Goal: Information Seeking & Learning: Learn about a topic

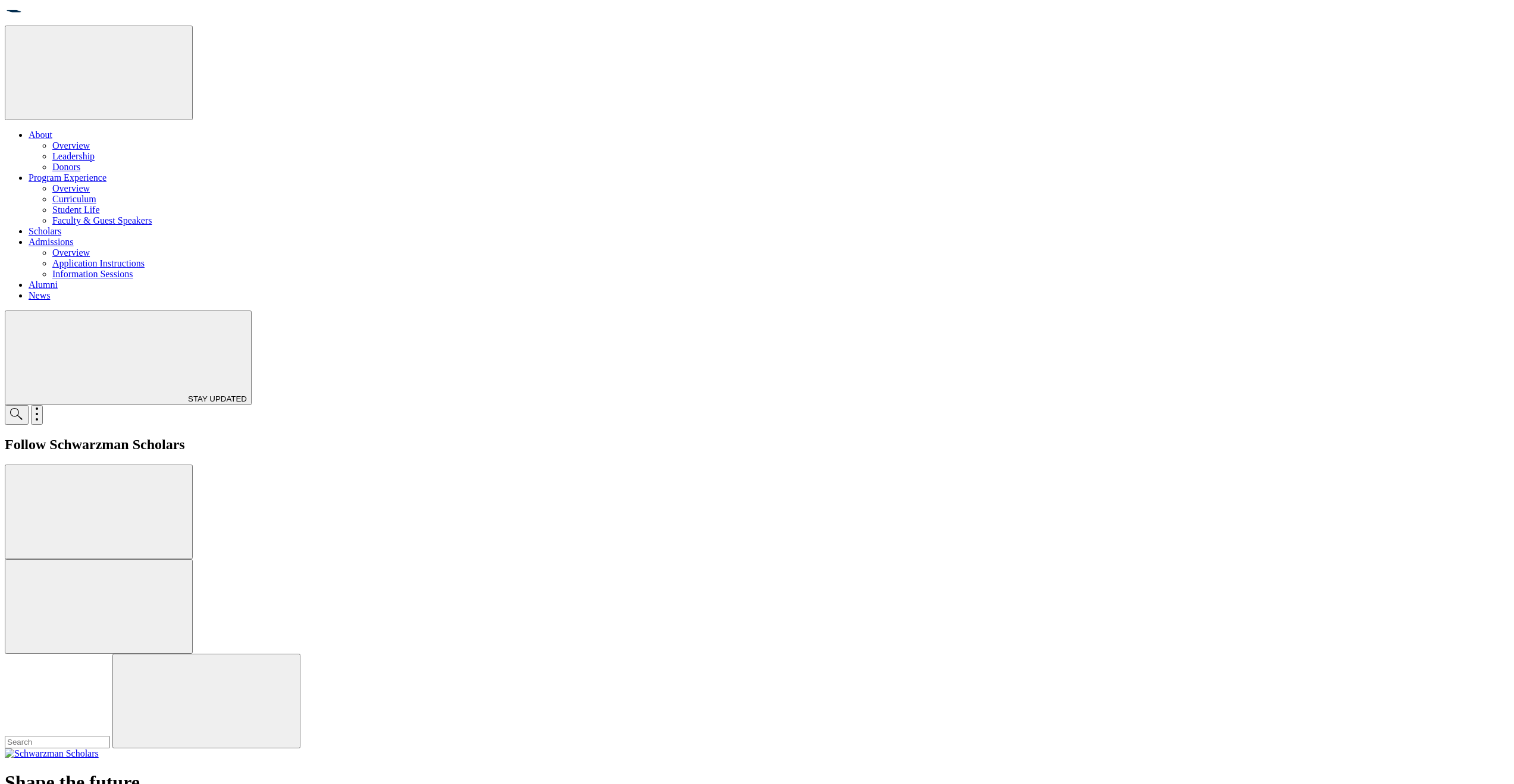
click at [61, 226] on link "Scholars" at bounding box center [45, 231] width 33 height 10
click at [50, 290] on link "News" at bounding box center [39, 295] width 21 height 10
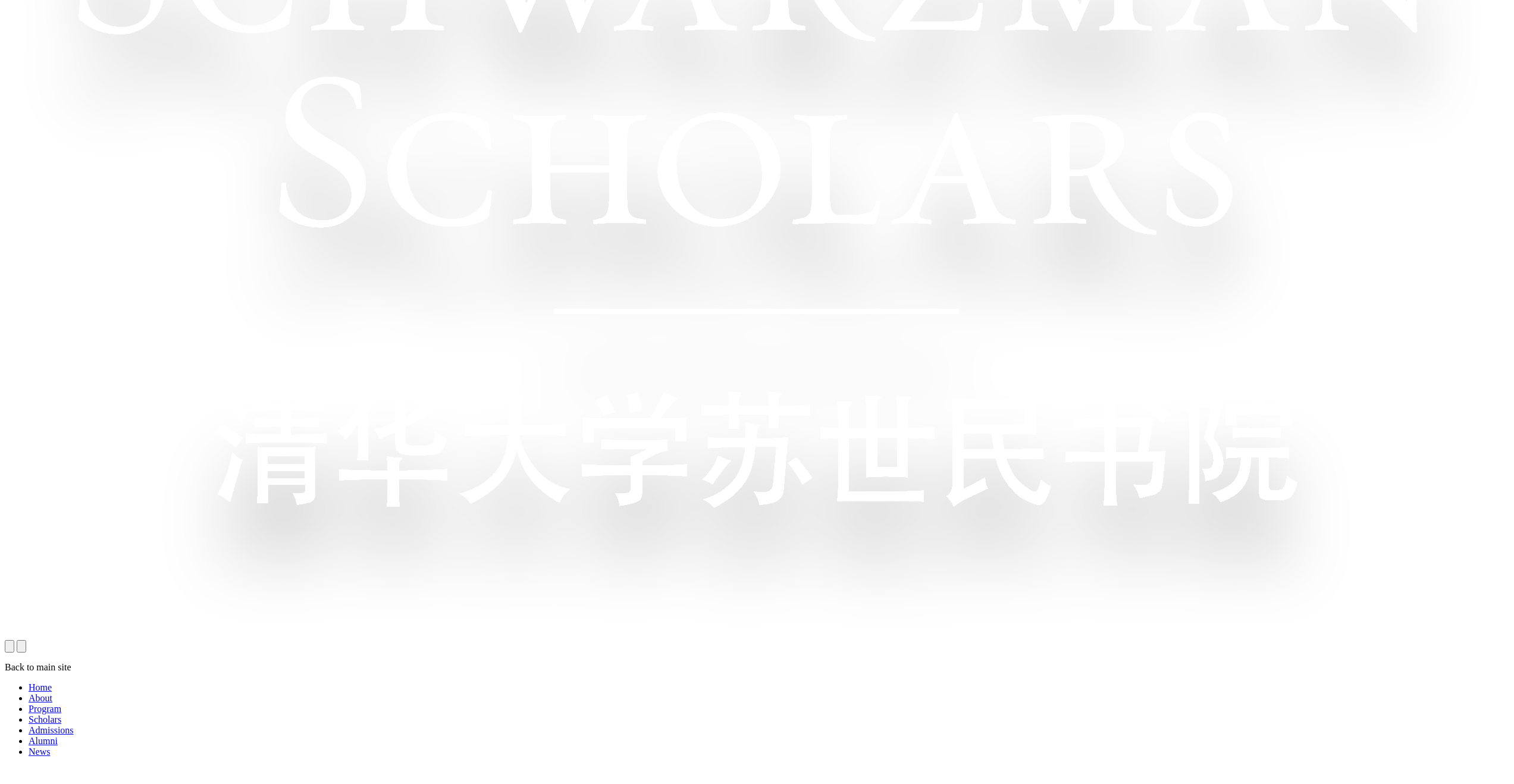
scroll to position [1207, 0]
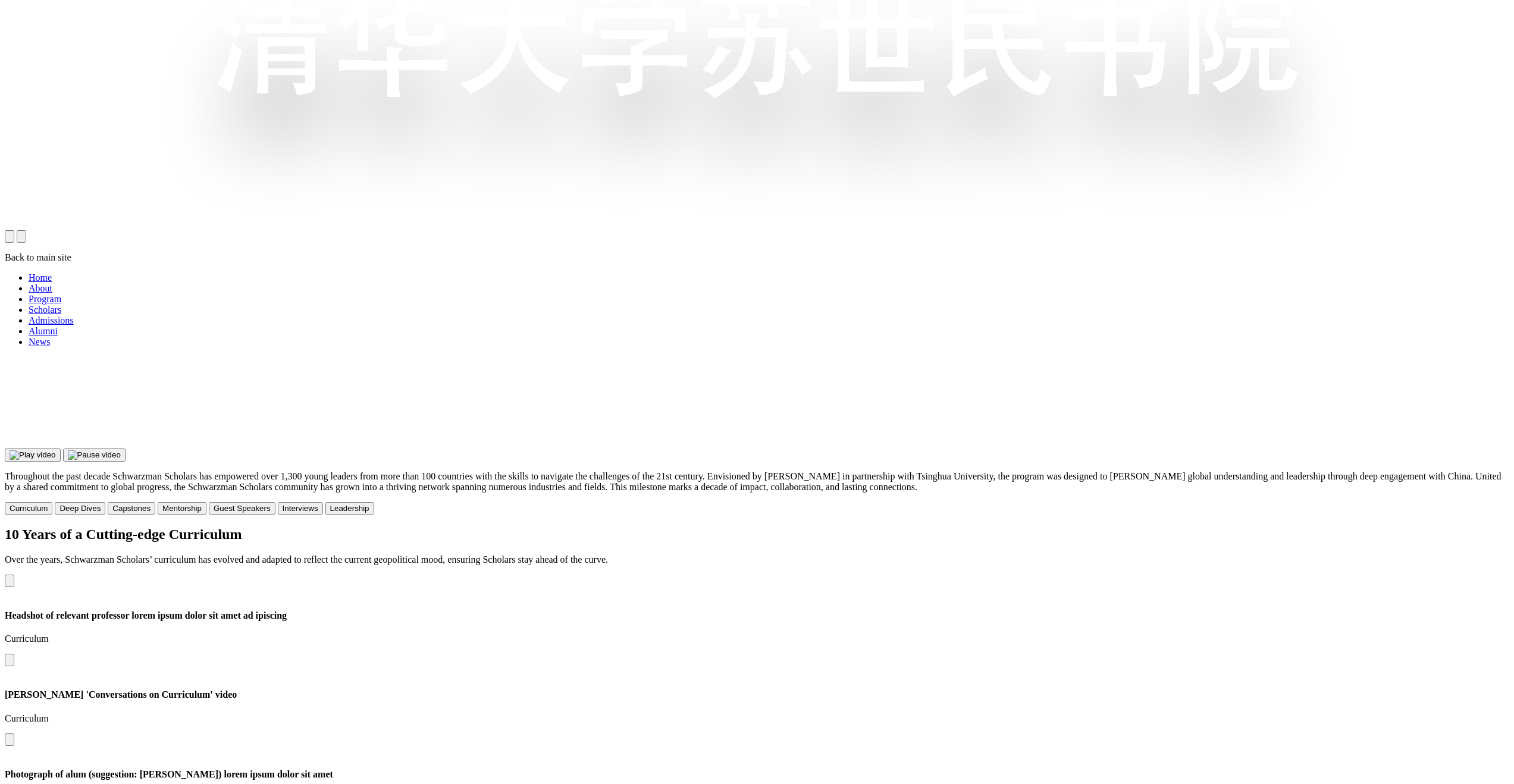
scroll to position [1446, 0]
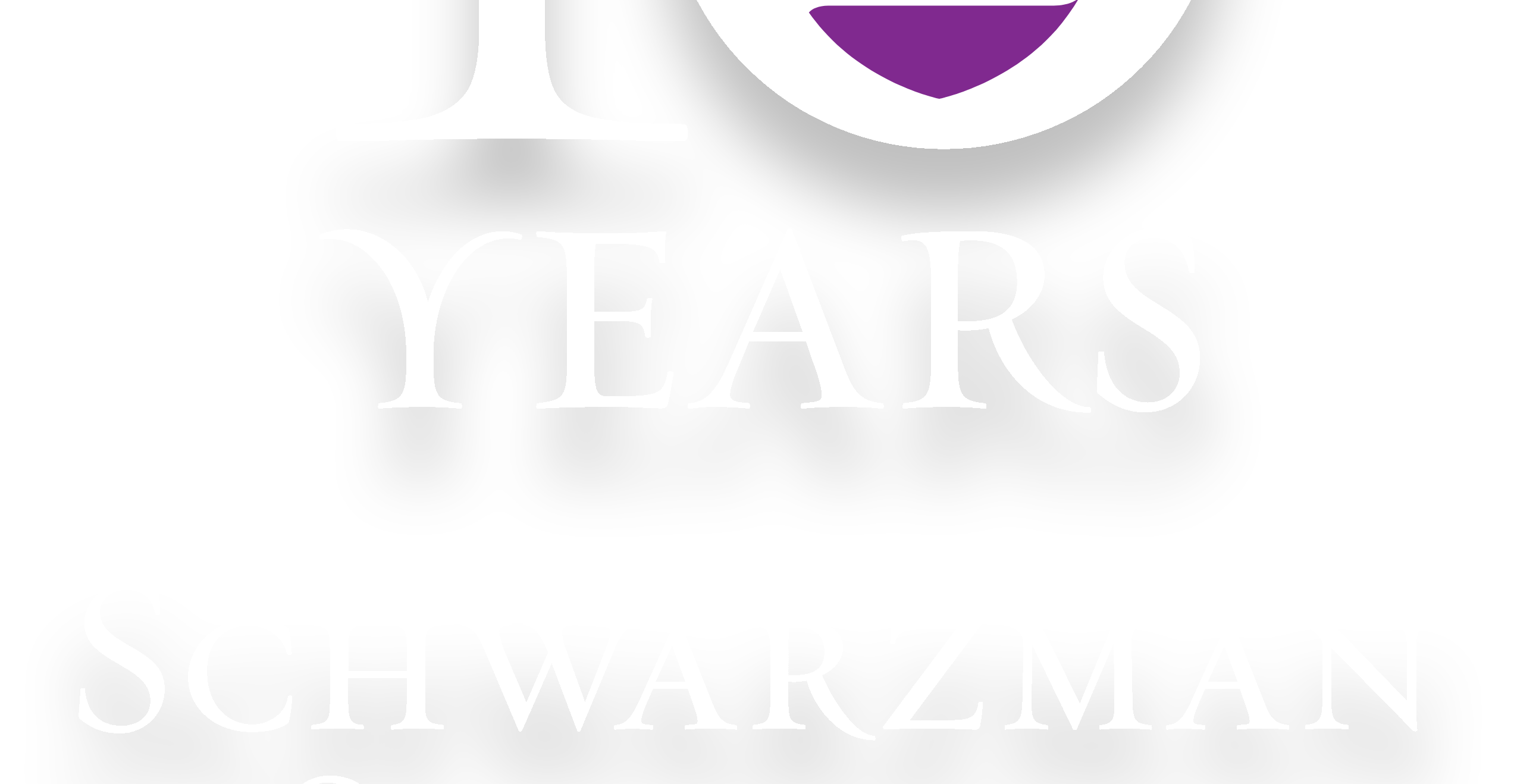
scroll to position [748, 0]
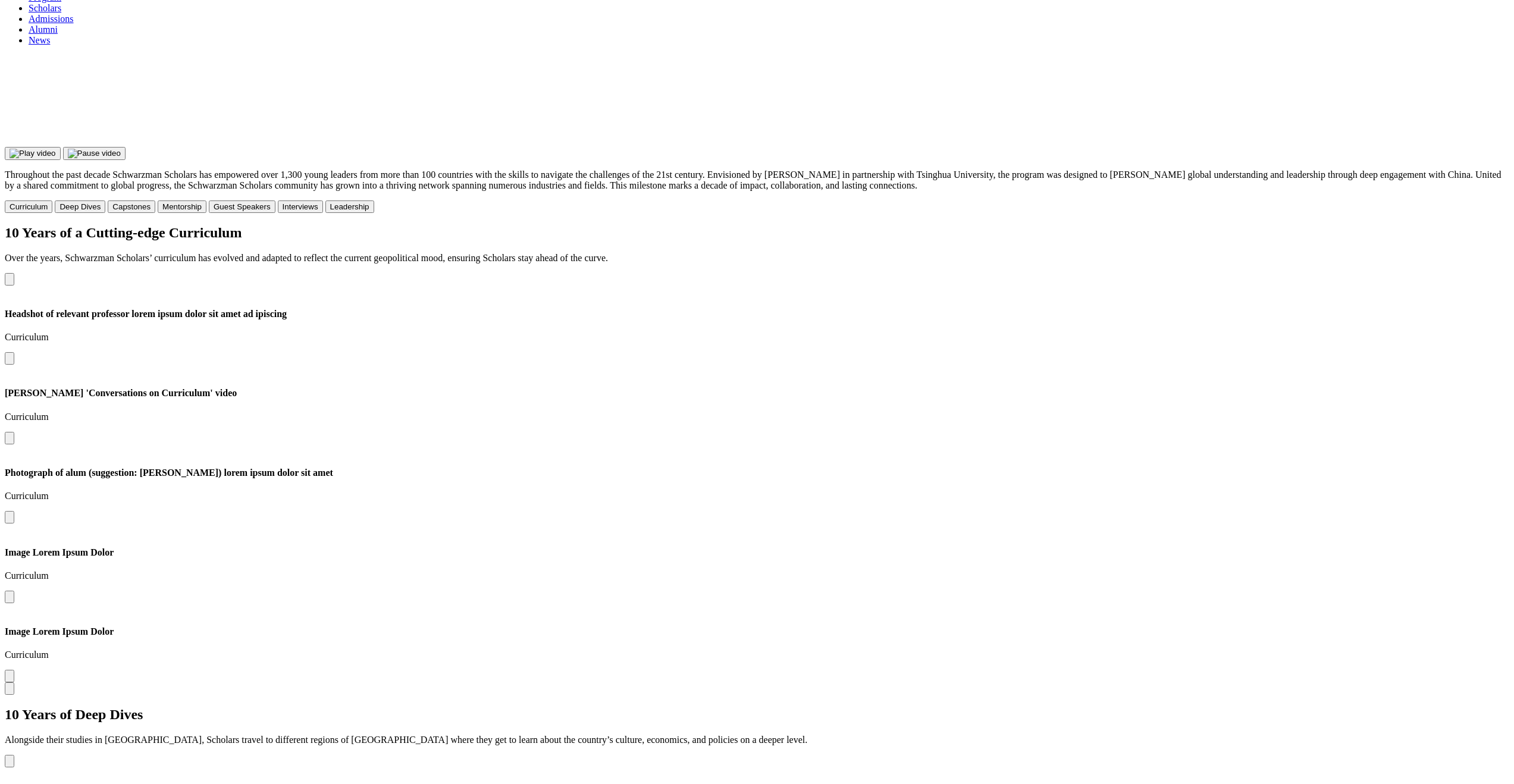
scroll to position [2064, 0]
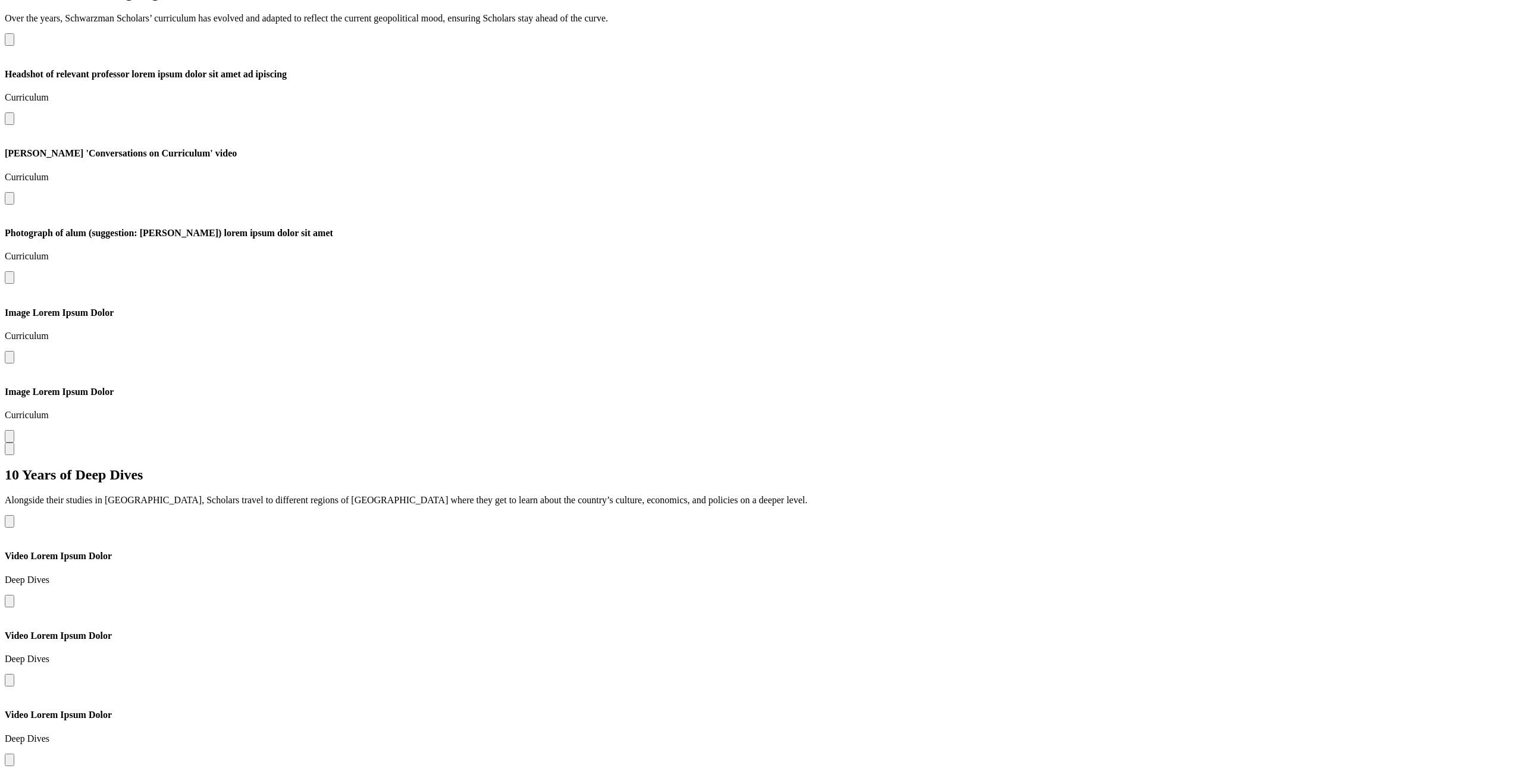
drag, startPoint x: 813, startPoint y: 487, endPoint x: 829, endPoint y: 488, distance: 16.0
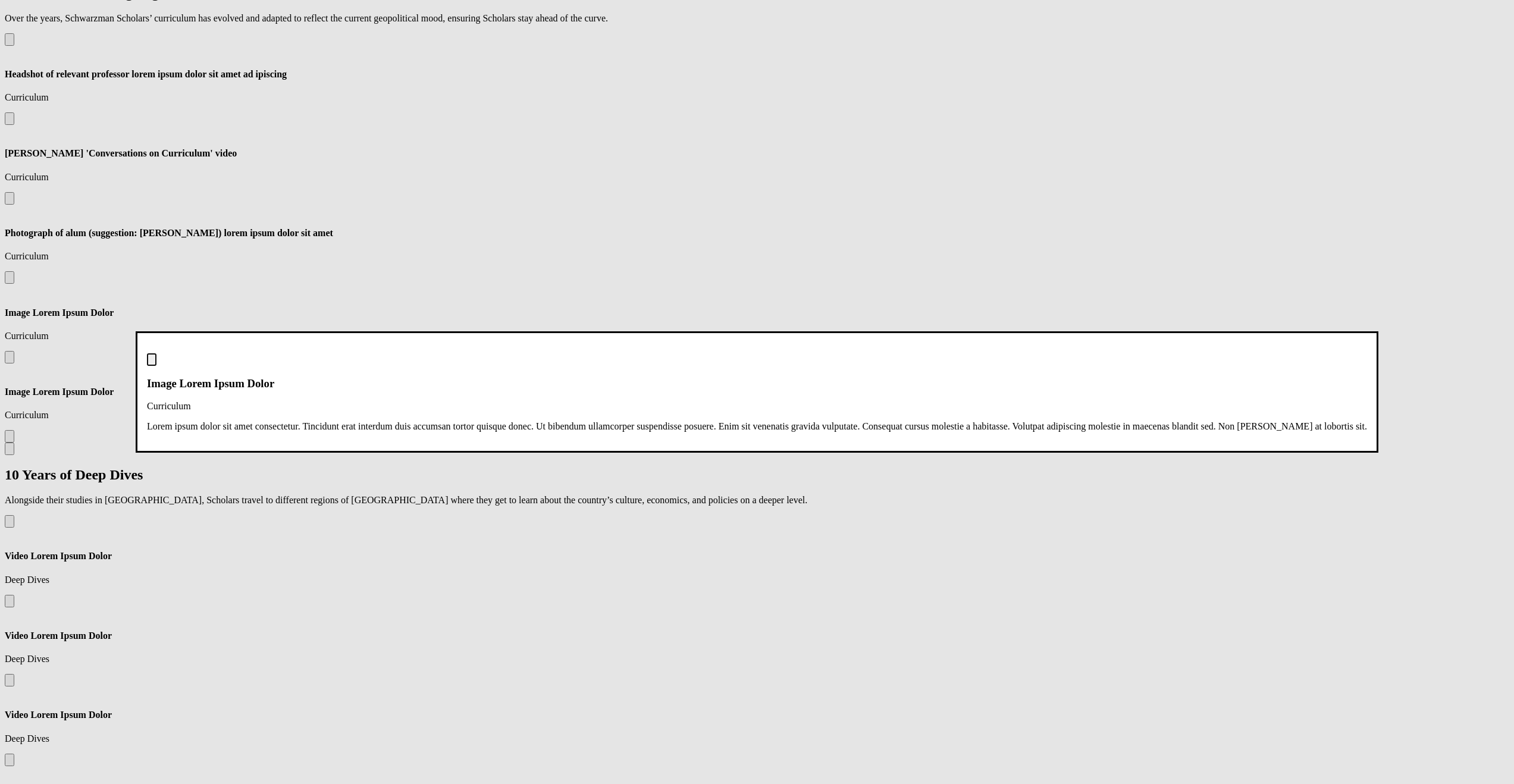
click at [152, 362] on img "Close modal dialog" at bounding box center [152, 362] width 0 height 0
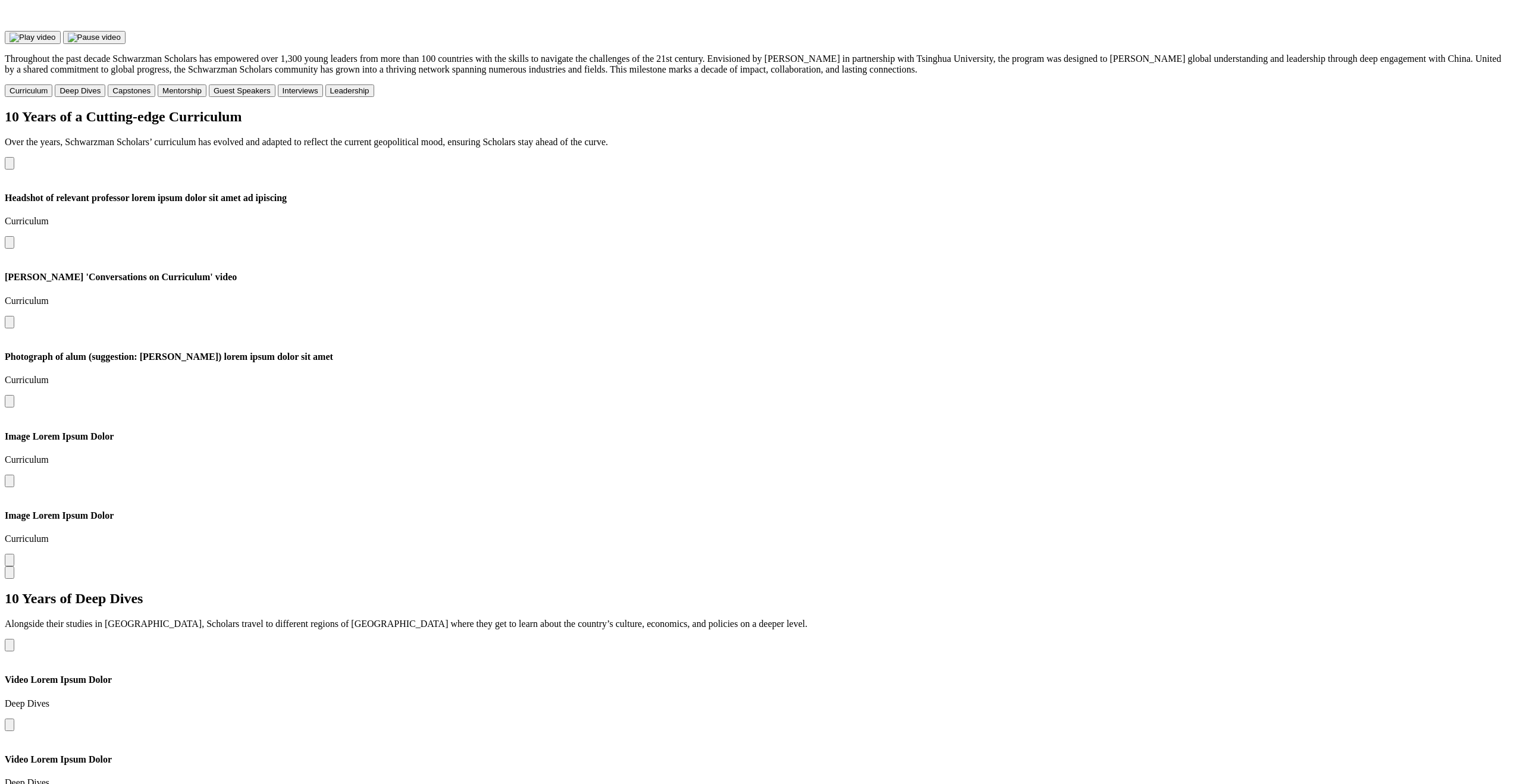
scroll to position [1942, 0]
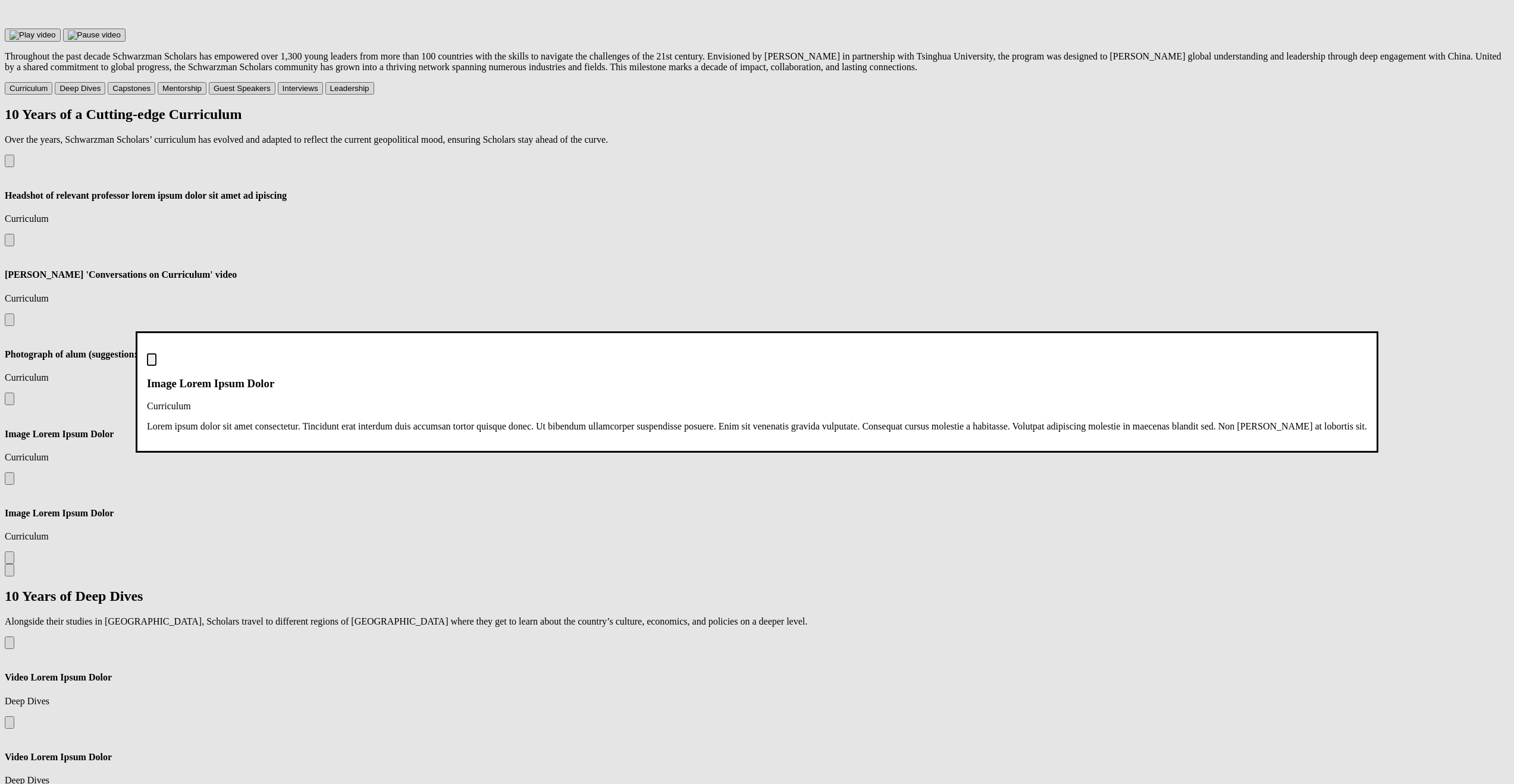
click at [1367, 353] on div "Image Lorem Ipsum Dolor Curriculum Lorem ipsum dolor sit amet consectetur. Tinc…" at bounding box center [757, 392] width 1220 height 79
click at [152, 362] on img "Close modal dialog" at bounding box center [152, 362] width 0 height 0
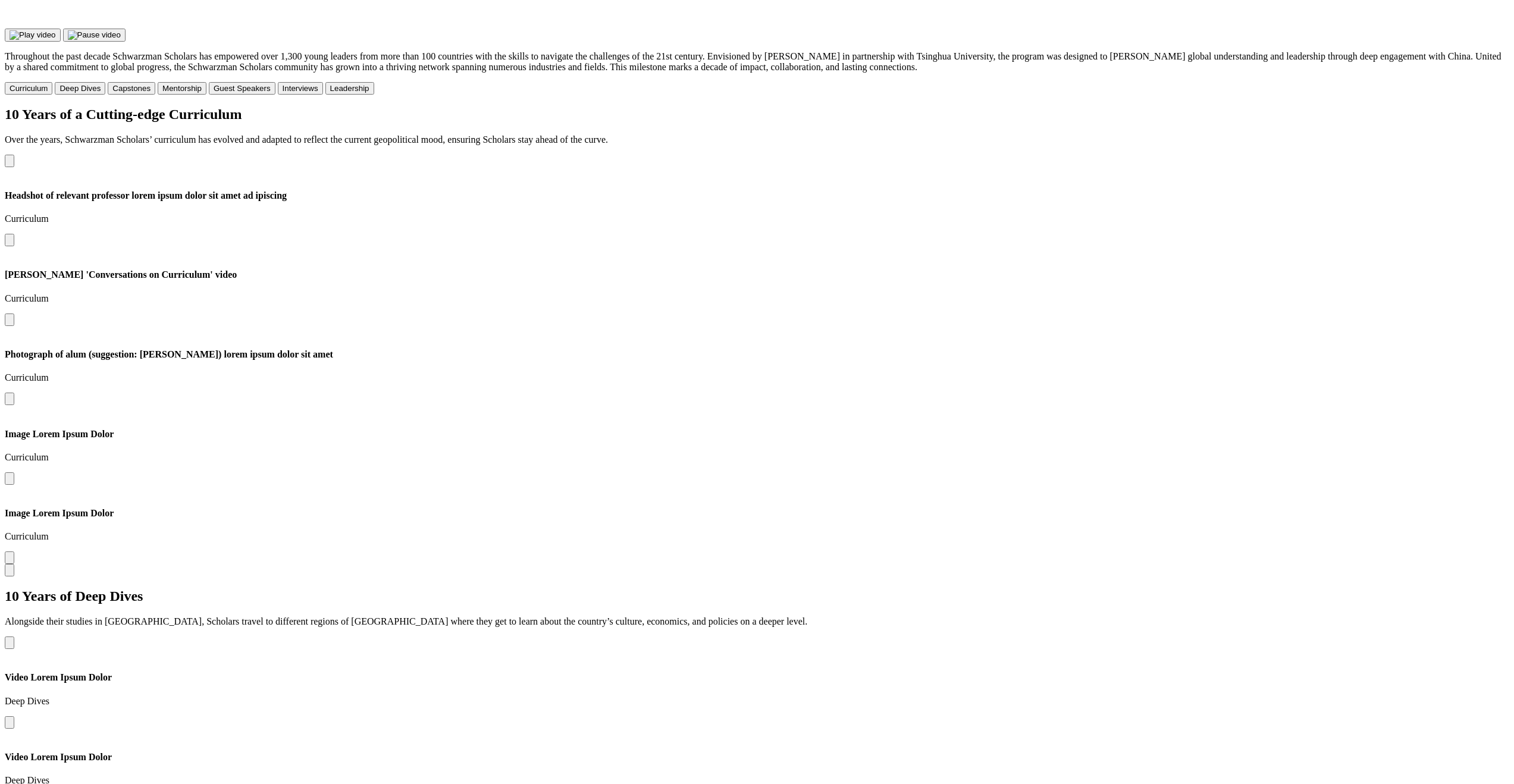
scroll to position [1575, 0]
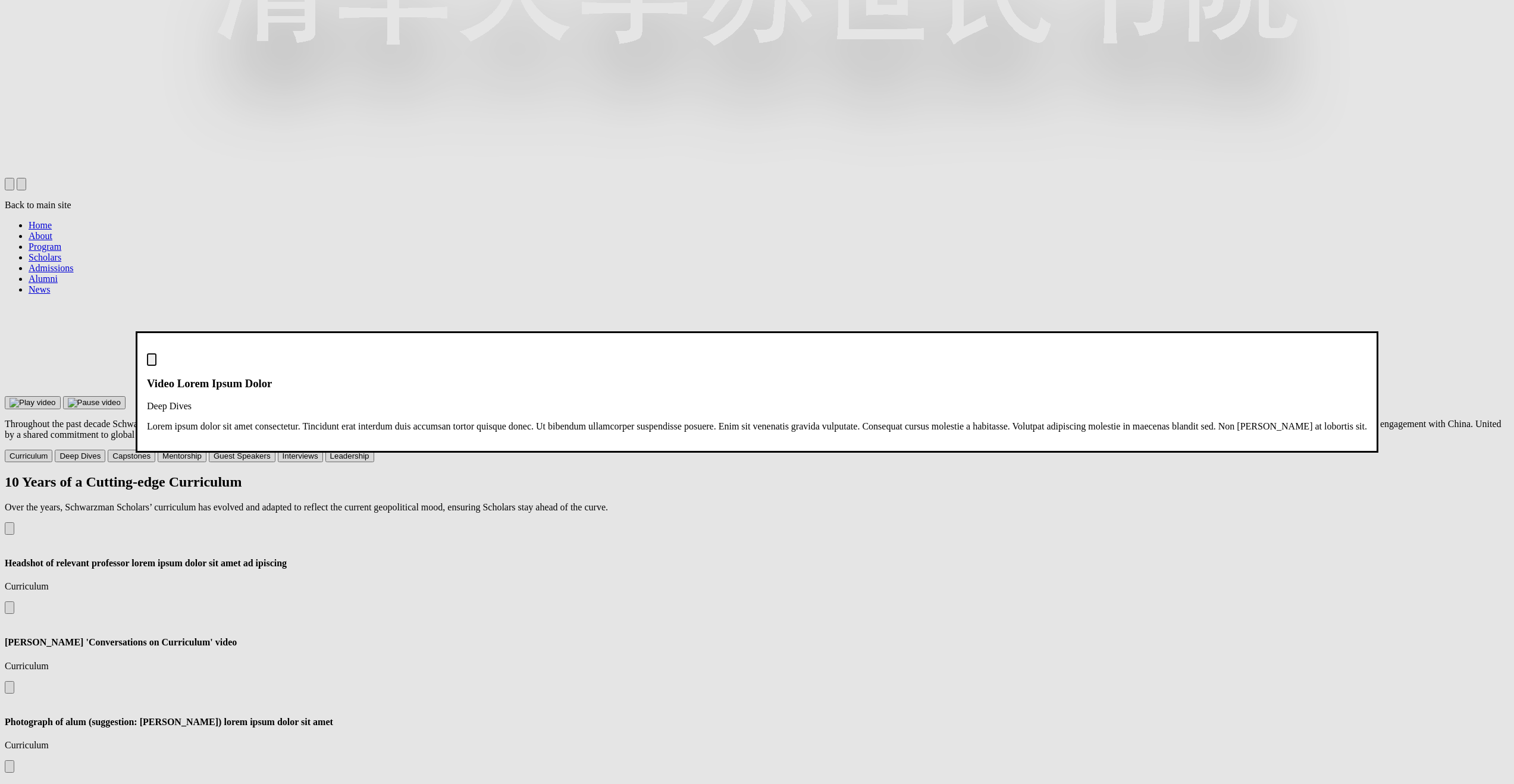
drag, startPoint x: 1409, startPoint y: 139, endPoint x: 1415, endPoint y: 144, distance: 7.8
click at [152, 362] on img "Close modal dialog" at bounding box center [152, 362] width 0 height 0
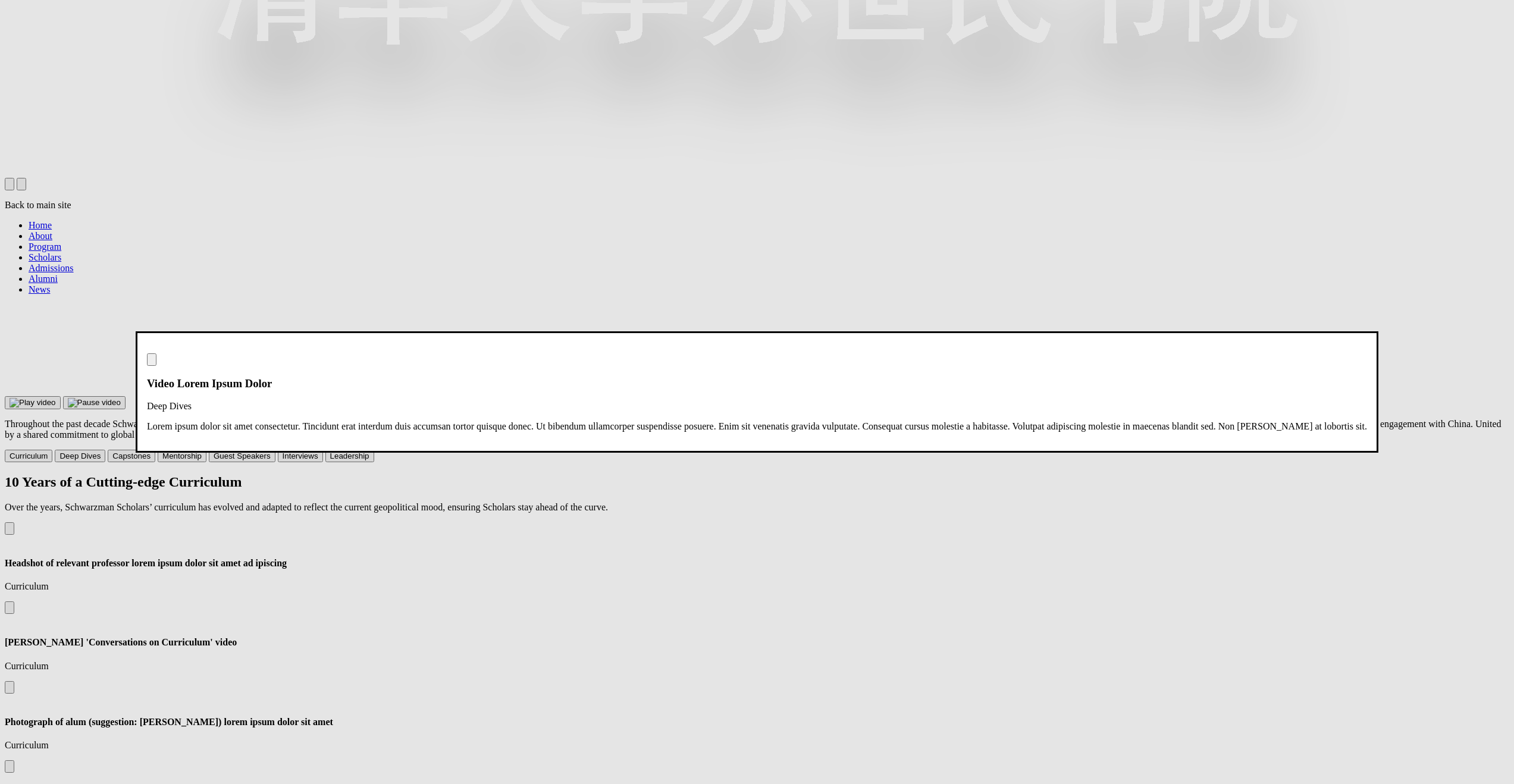
click at [152, 362] on img "Close modal dialog" at bounding box center [152, 362] width 0 height 0
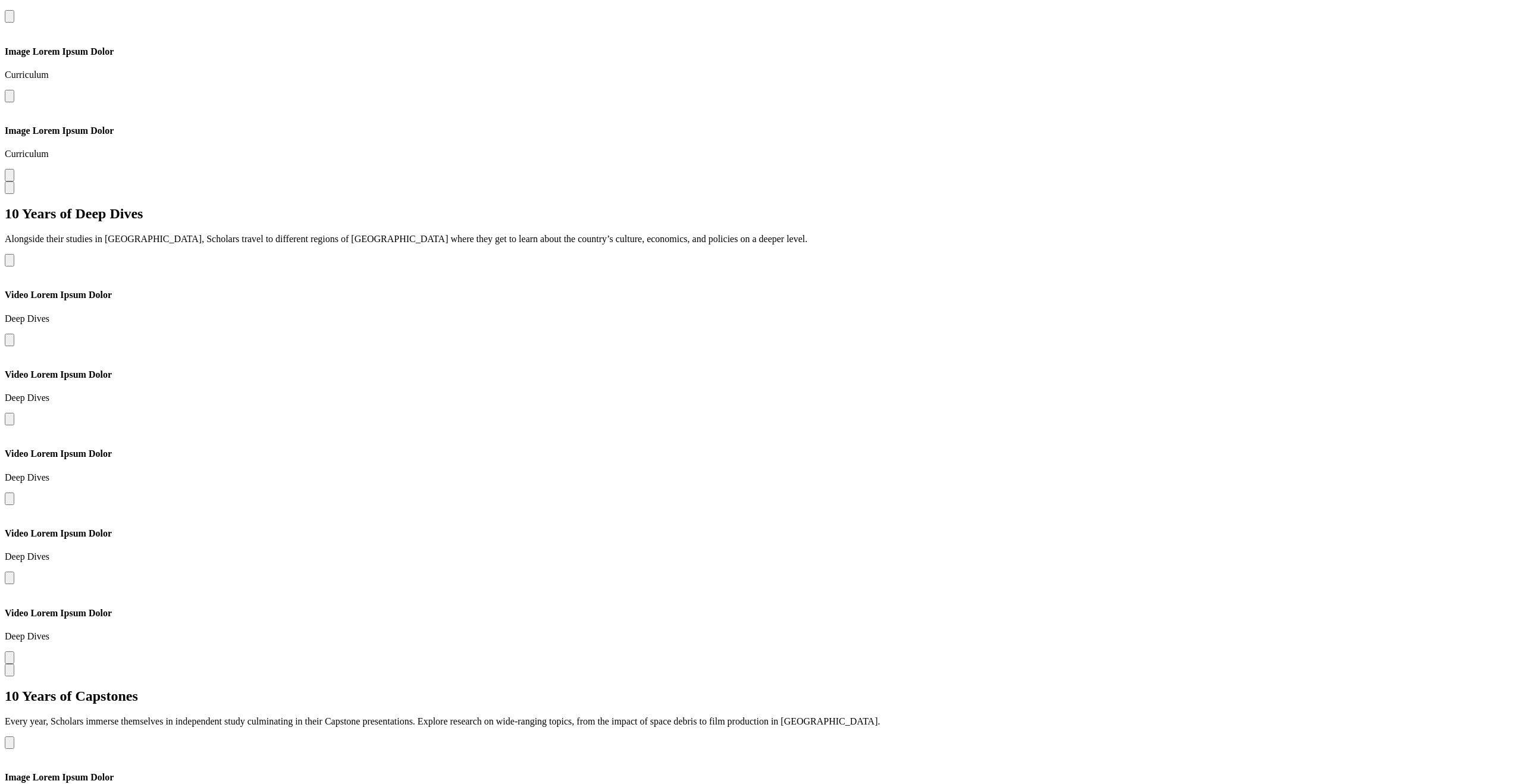
scroll to position [1575, 0]
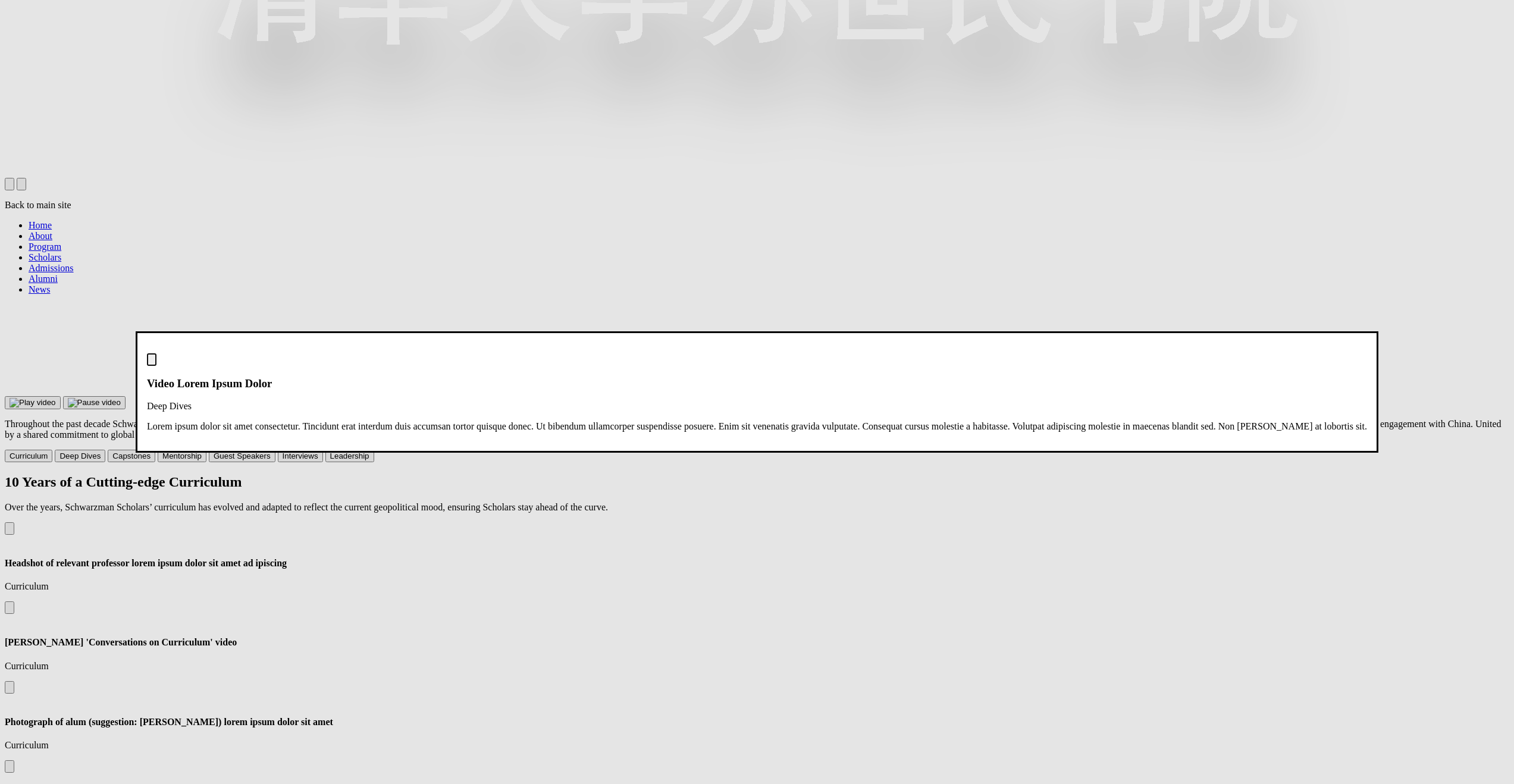
click at [1367, 353] on div "Video Lorem Ipsum Dolor Deep Dives" at bounding box center [757, 383] width 1220 height 59
click at [152, 362] on img "Close modal dialog" at bounding box center [152, 362] width 0 height 0
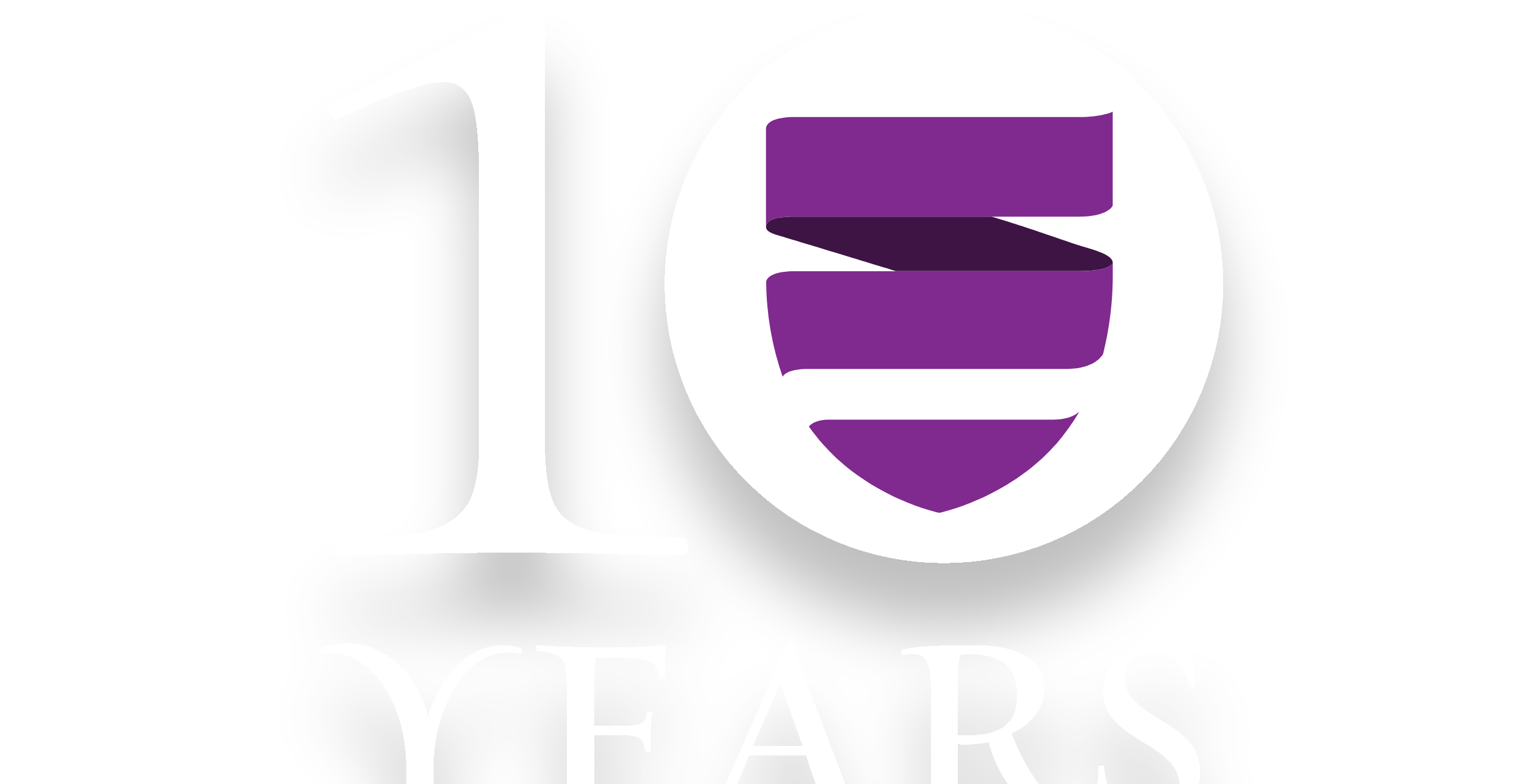
scroll to position [1575, 0]
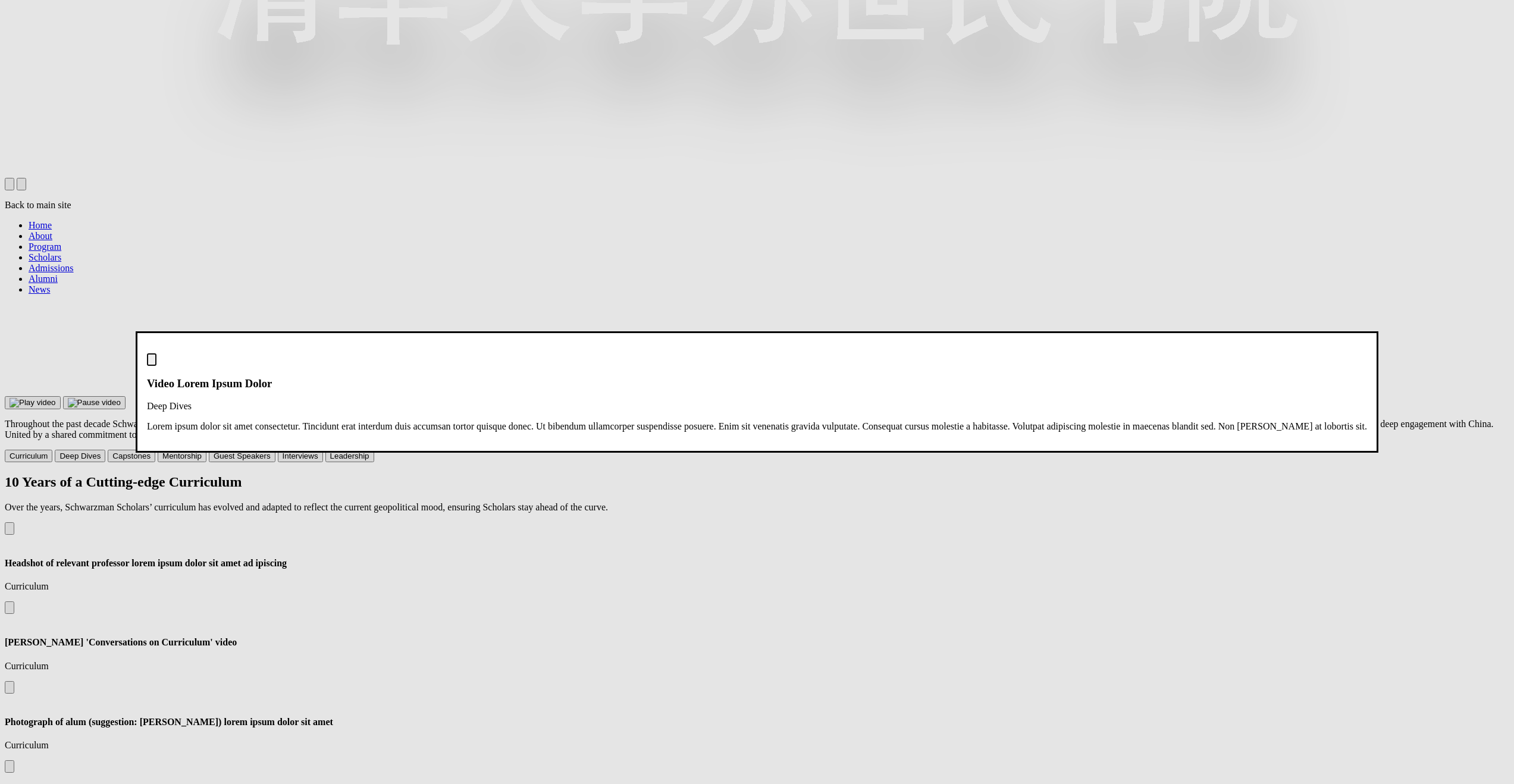
click at [152, 362] on img "Close modal dialog" at bounding box center [152, 362] width 0 height 0
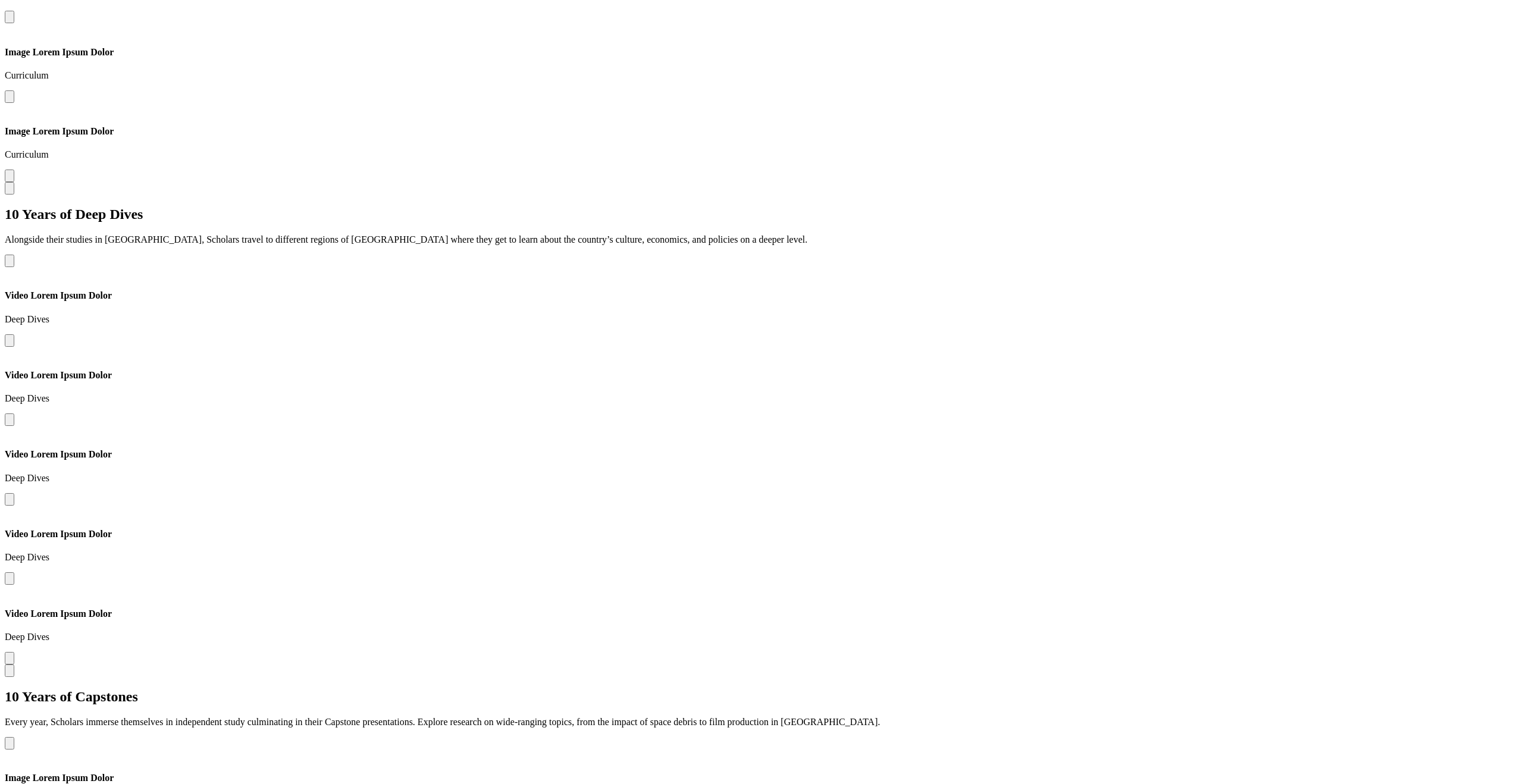
scroll to position [1575, 0]
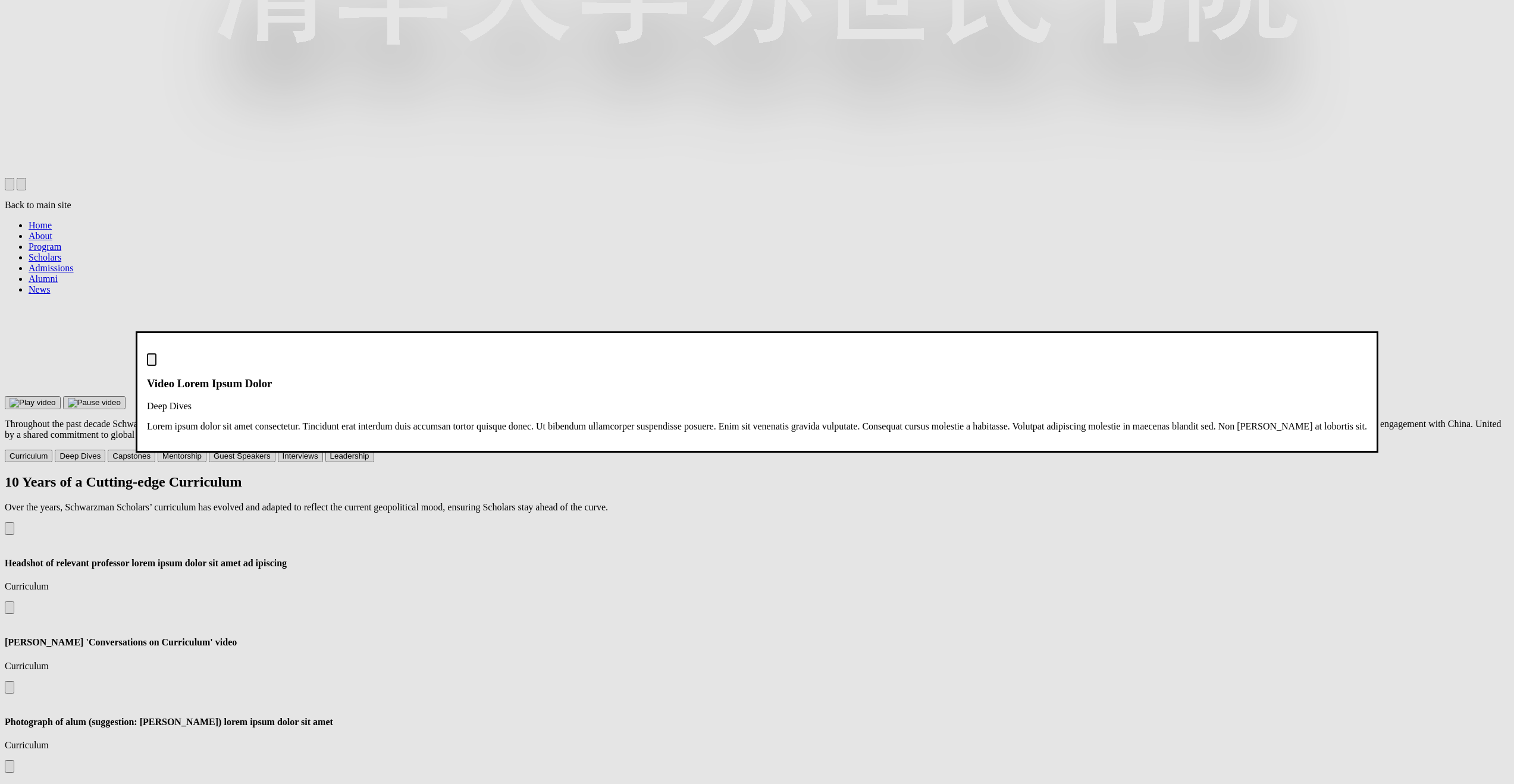
click at [152, 362] on img "Close modal dialog" at bounding box center [152, 362] width 0 height 0
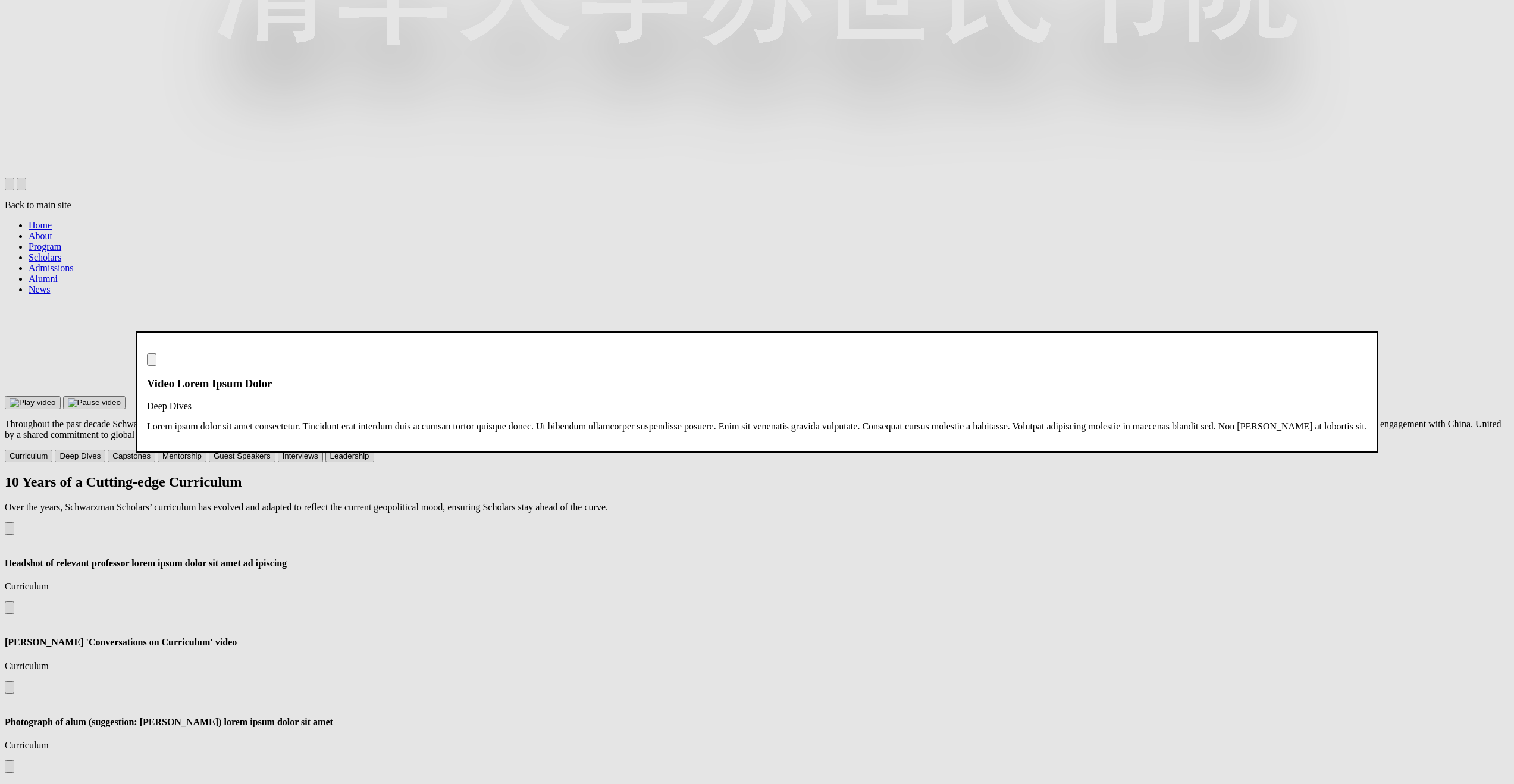
click at [152, 362] on img "Close modal dialog" at bounding box center [152, 362] width 0 height 0
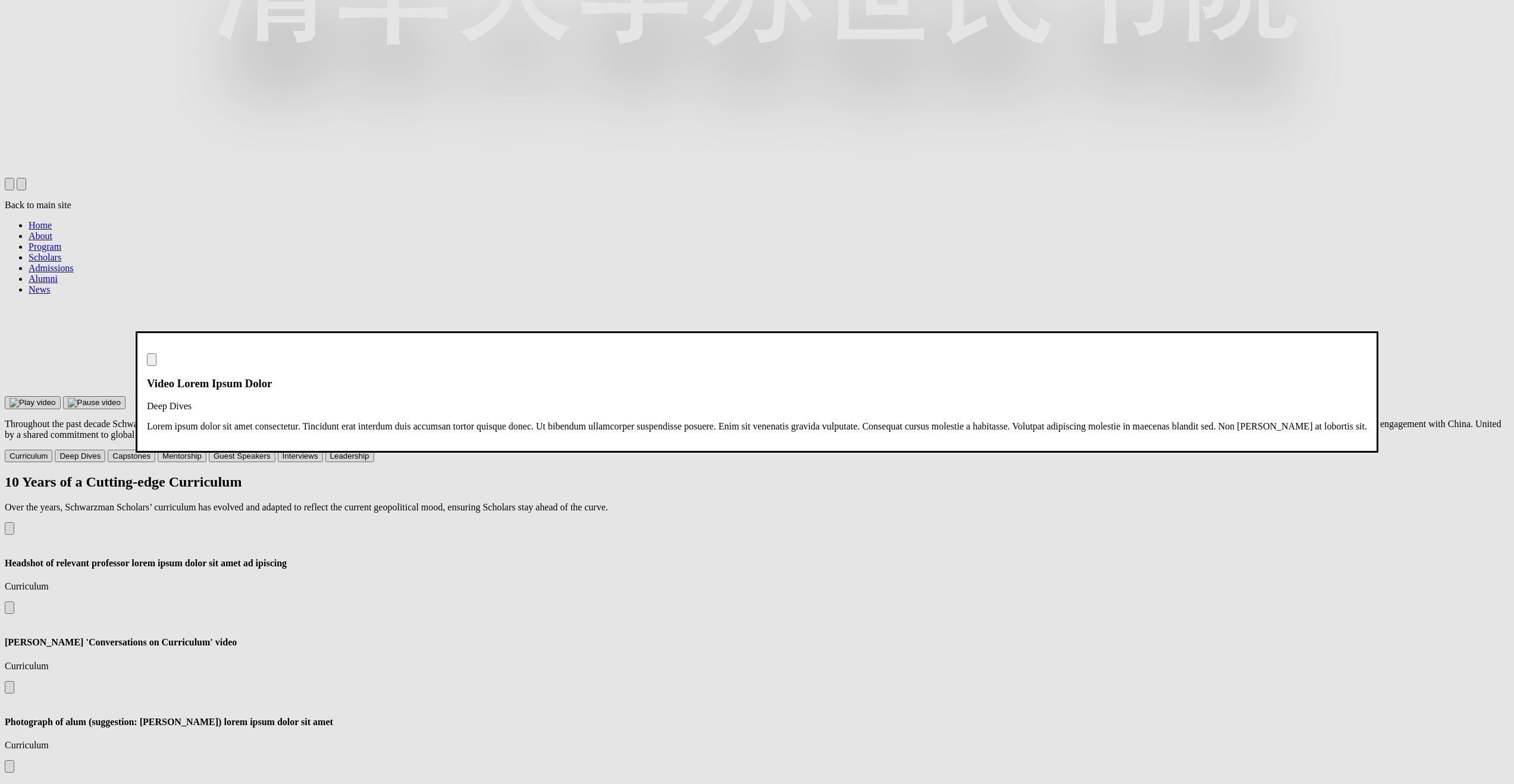
click at [152, 362] on img "Close modal dialog" at bounding box center [152, 362] width 0 height 0
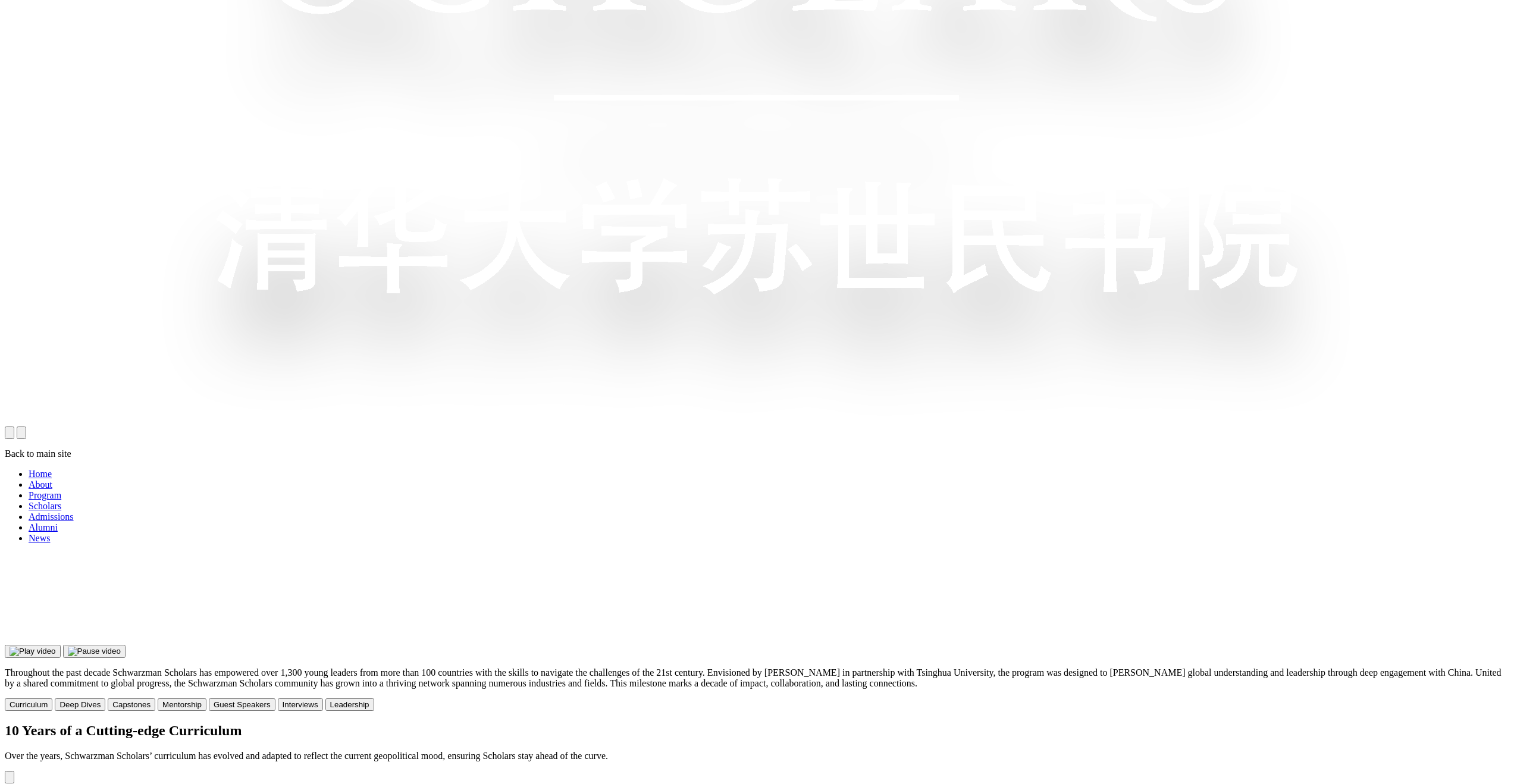
scroll to position [1019, 0]
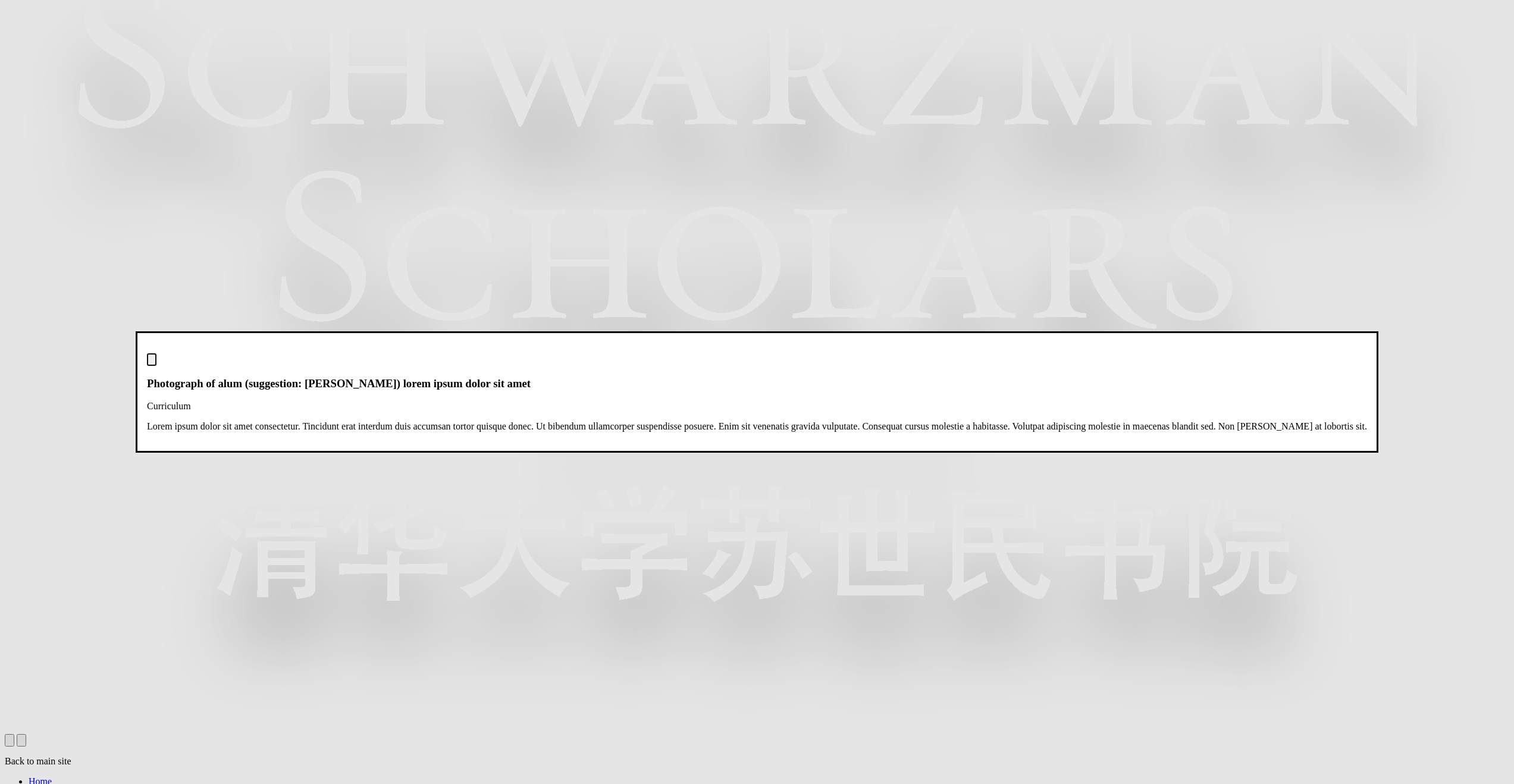
click at [152, 362] on img "Close modal dialog" at bounding box center [152, 362] width 0 height 0
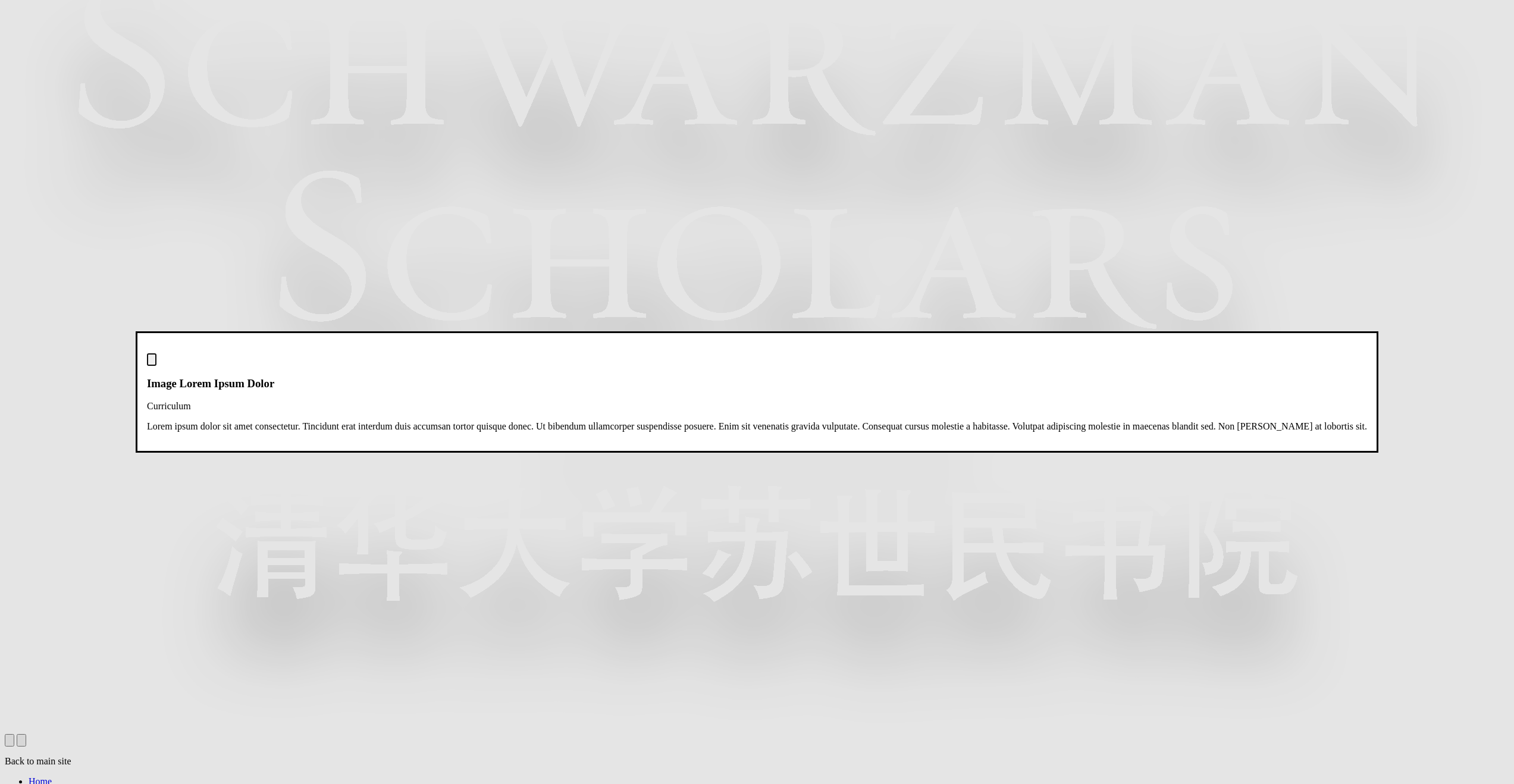
click at [152, 362] on img "Close modal dialog" at bounding box center [152, 362] width 0 height 0
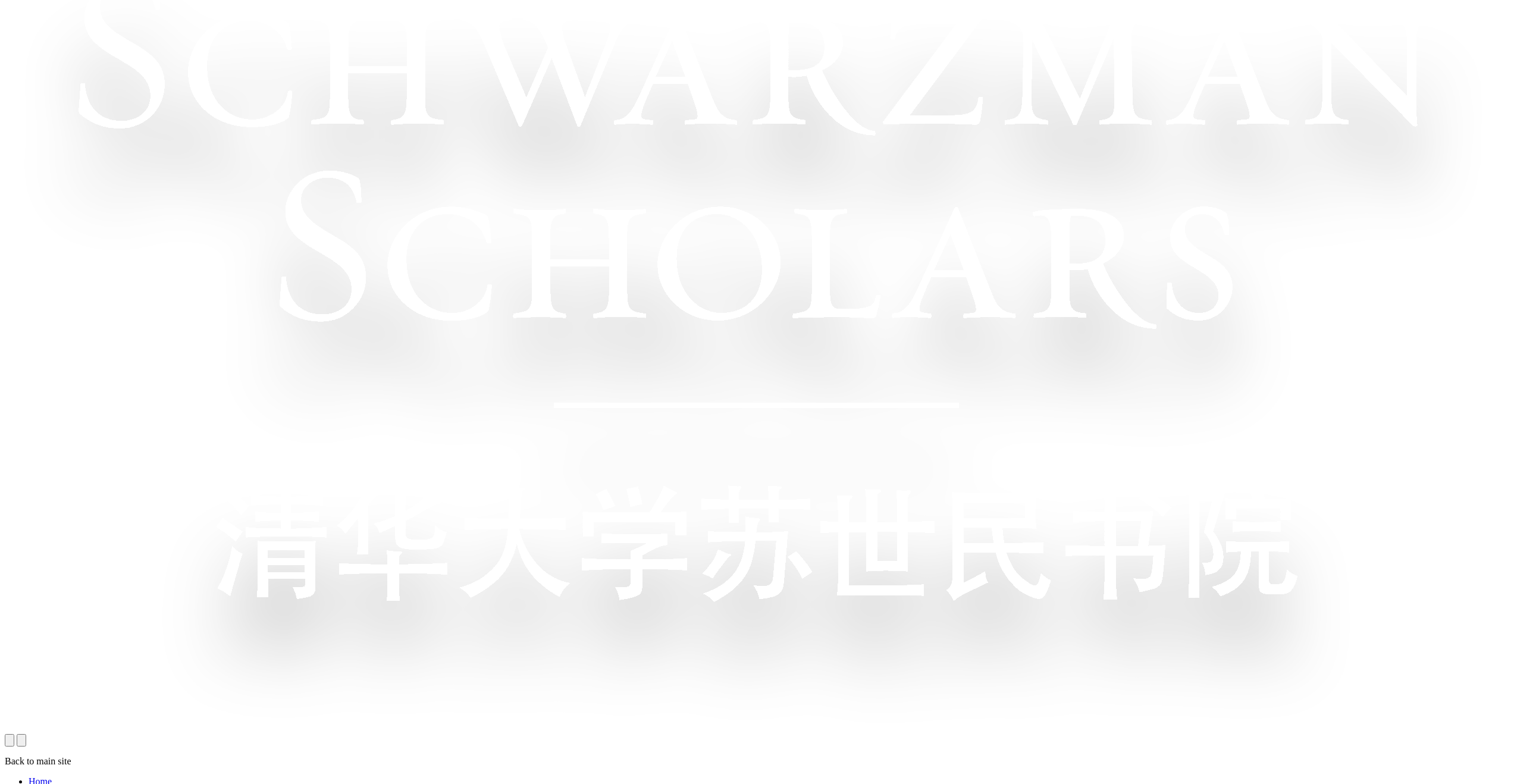
scroll to position [1401, 0]
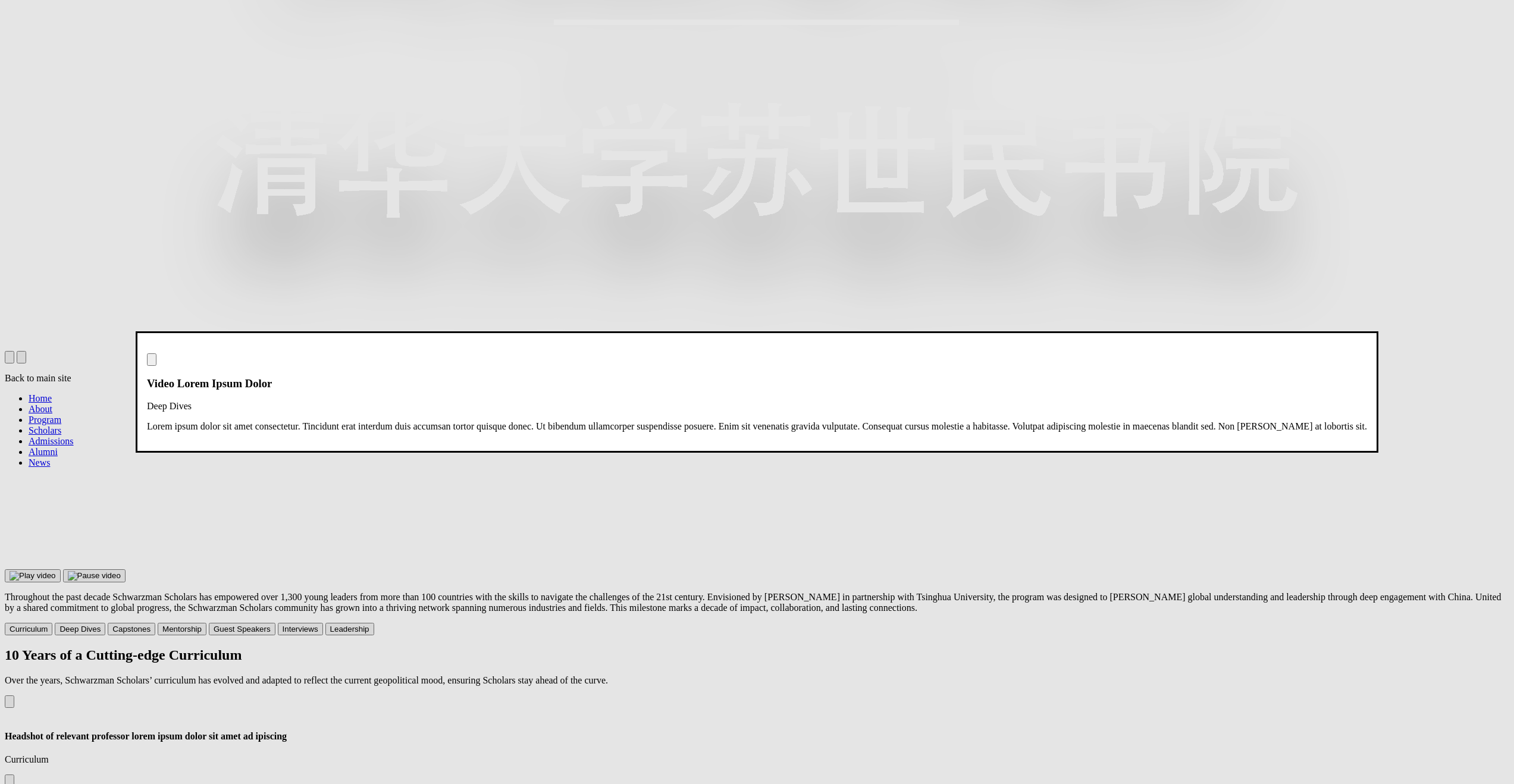
click at [152, 362] on img "Close modal dialog" at bounding box center [152, 362] width 0 height 0
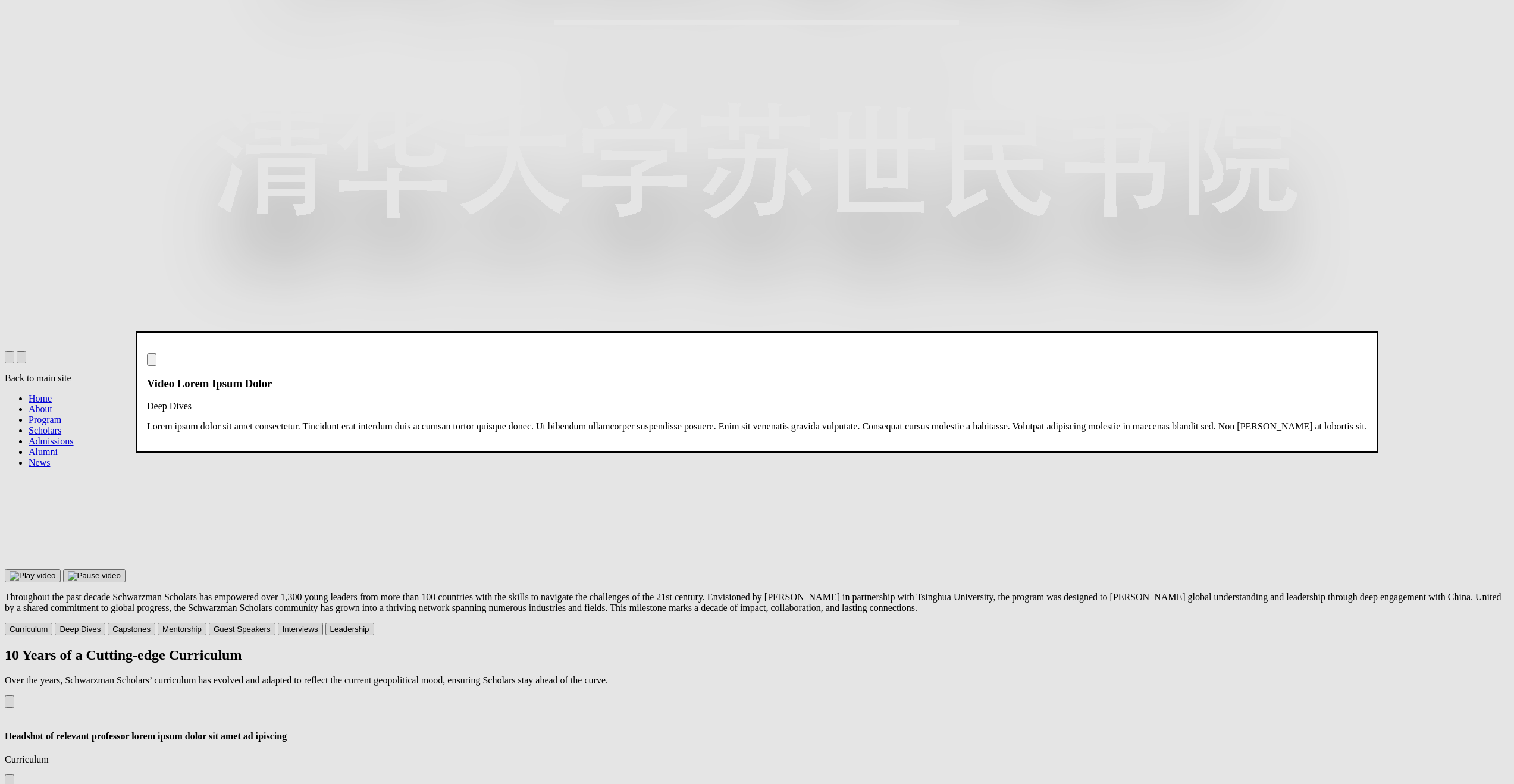
click at [152, 362] on img "Close modal dialog" at bounding box center [152, 362] width 0 height 0
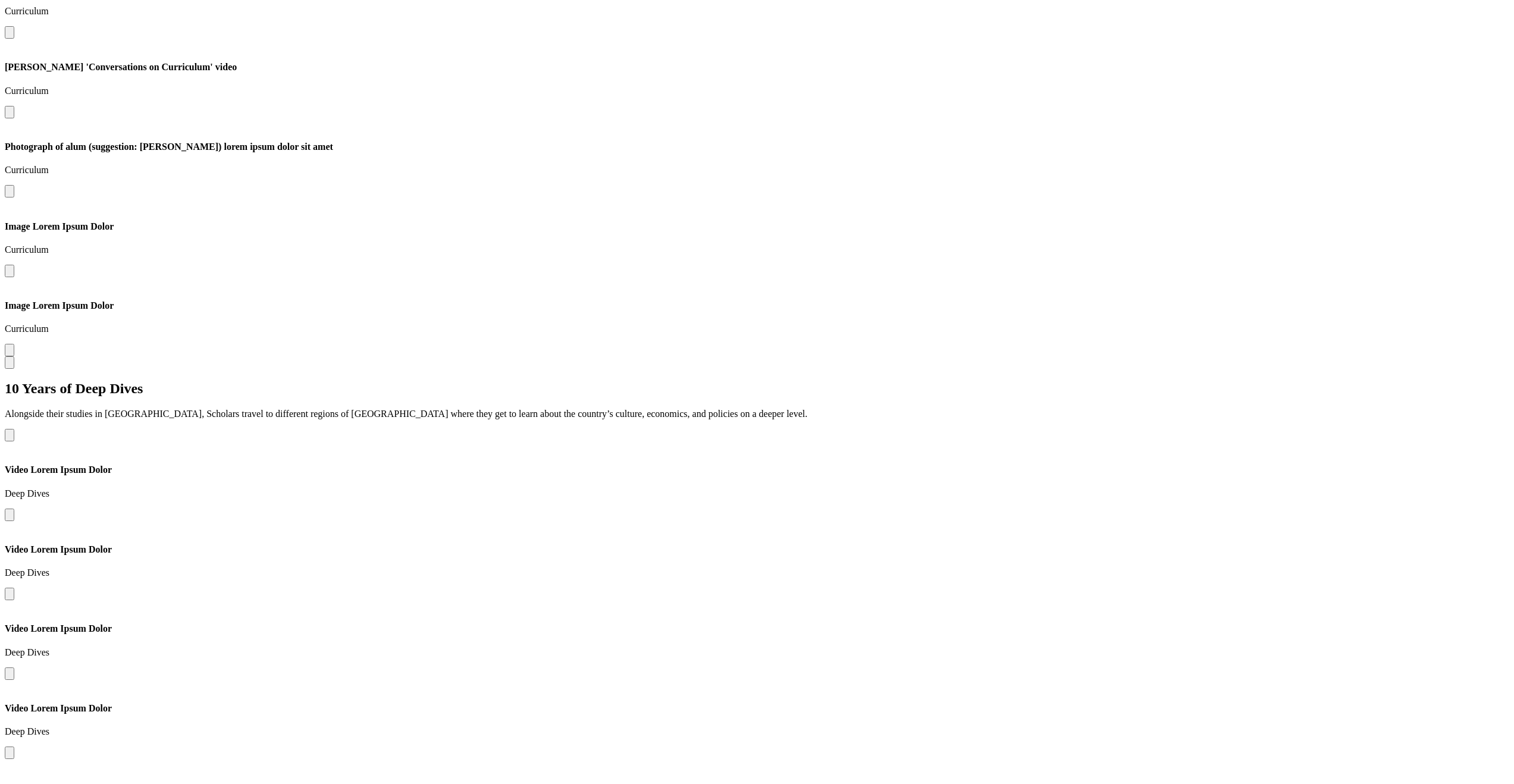
scroll to position [1401, 0]
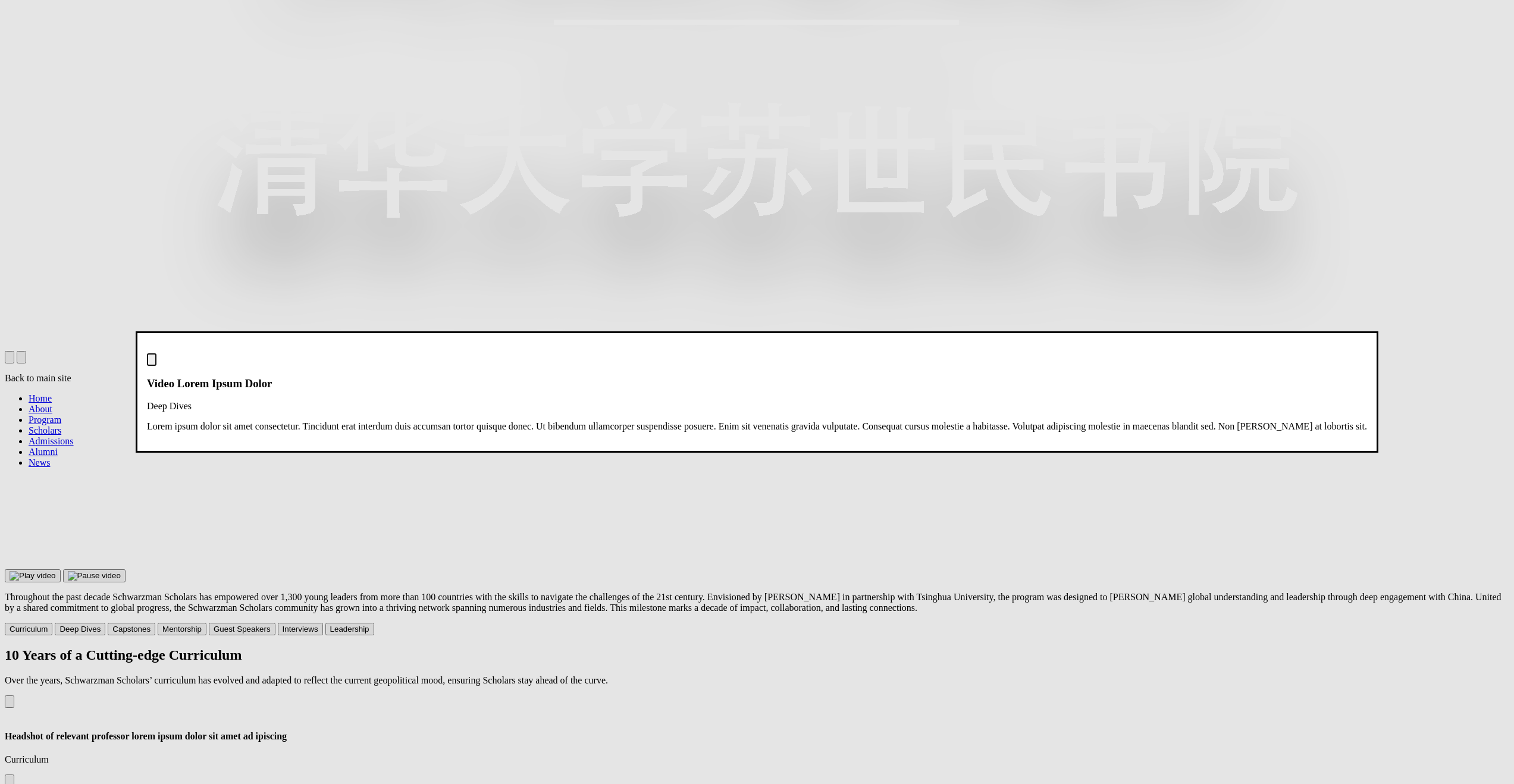
click at [152, 362] on img "Close modal dialog" at bounding box center [152, 362] width 0 height 0
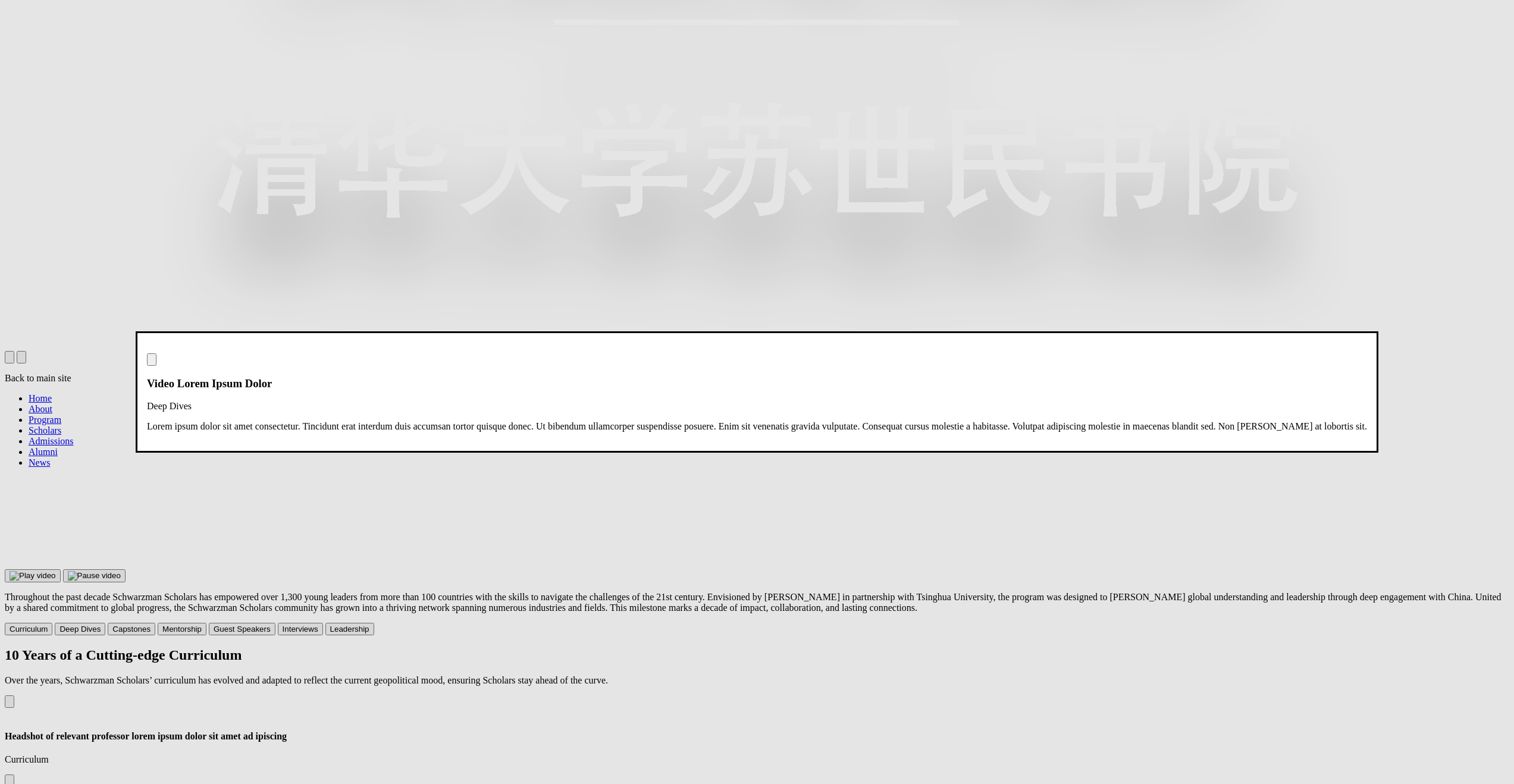
click at [152, 362] on img "Close modal dialog" at bounding box center [152, 362] width 0 height 0
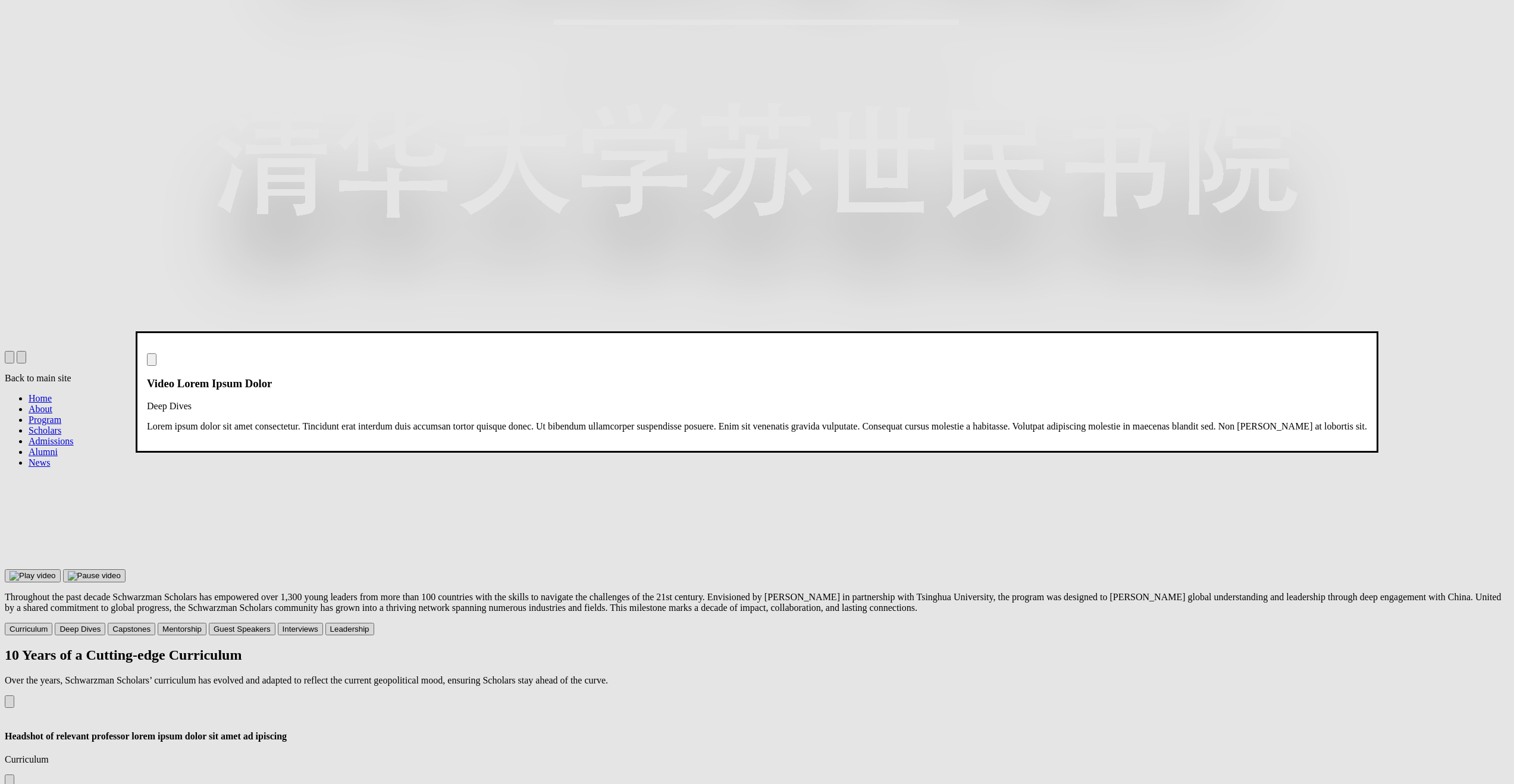
click at [1367, 353] on div "Video Lorem Ipsum Dolor Deep Dives" at bounding box center [757, 383] width 1220 height 59
click at [152, 362] on img "Close modal dialog" at bounding box center [152, 362] width 0 height 0
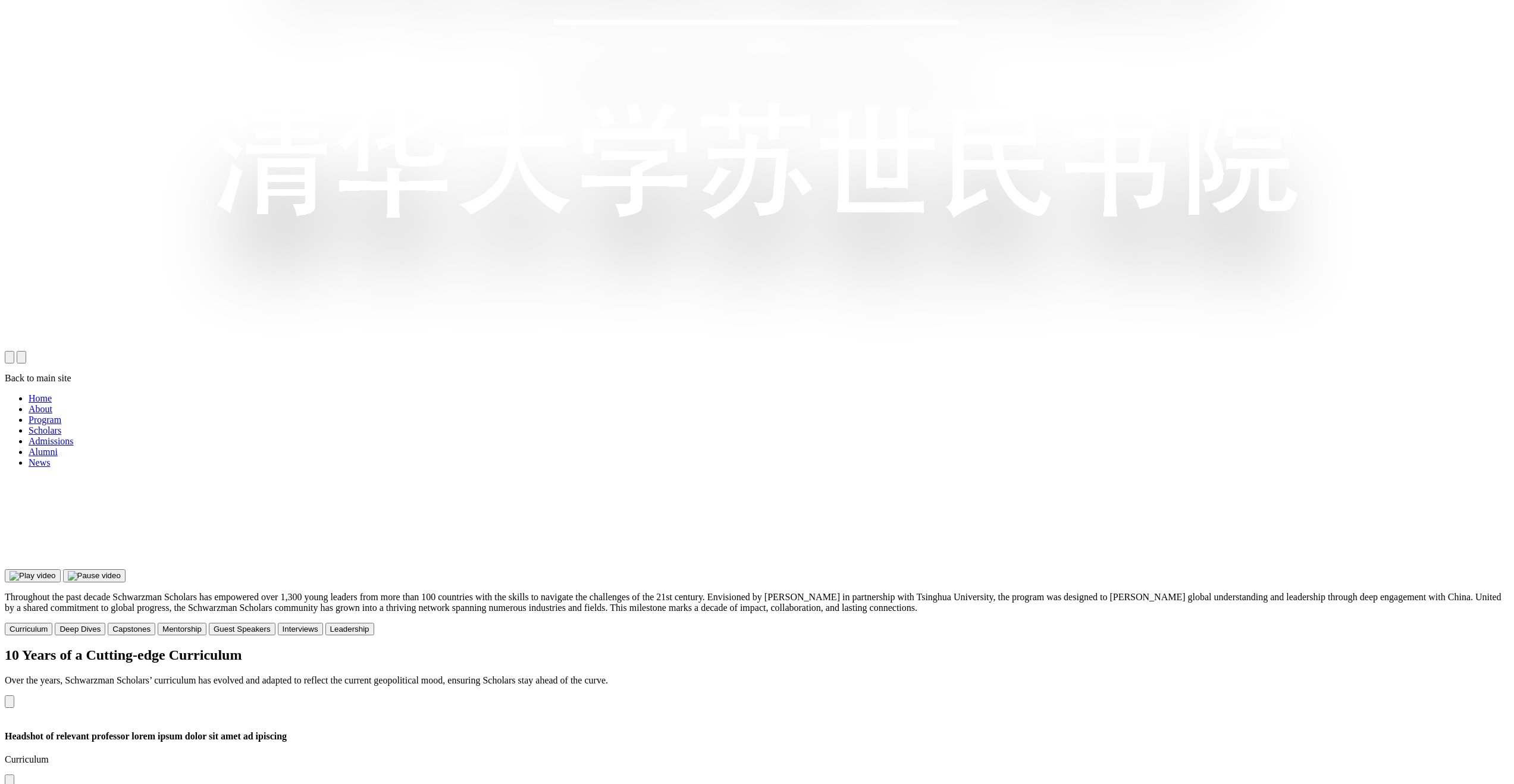
drag, startPoint x: 480, startPoint y: 337, endPoint x: 447, endPoint y: 373, distance: 48.8
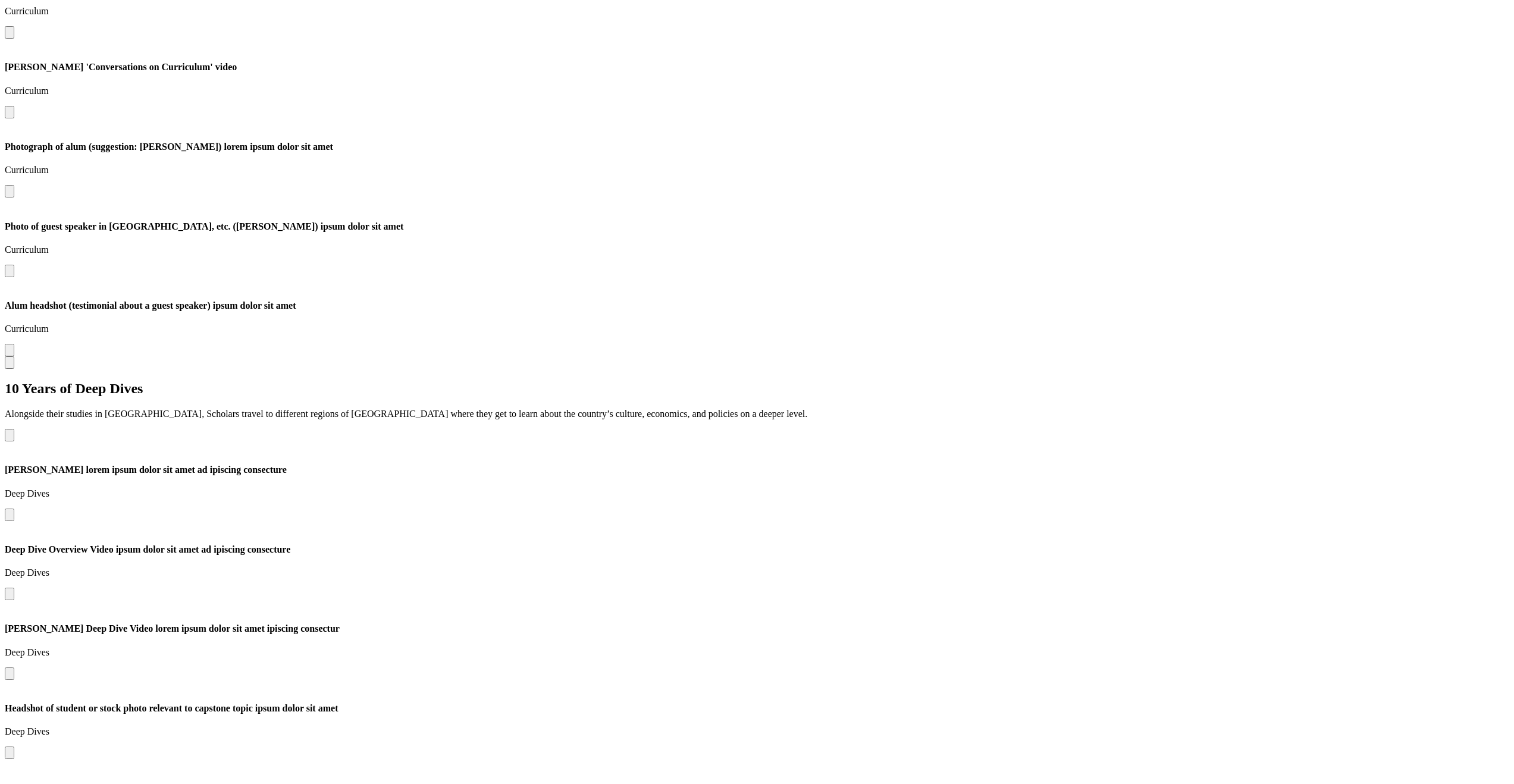
scroll to position [1401, 0]
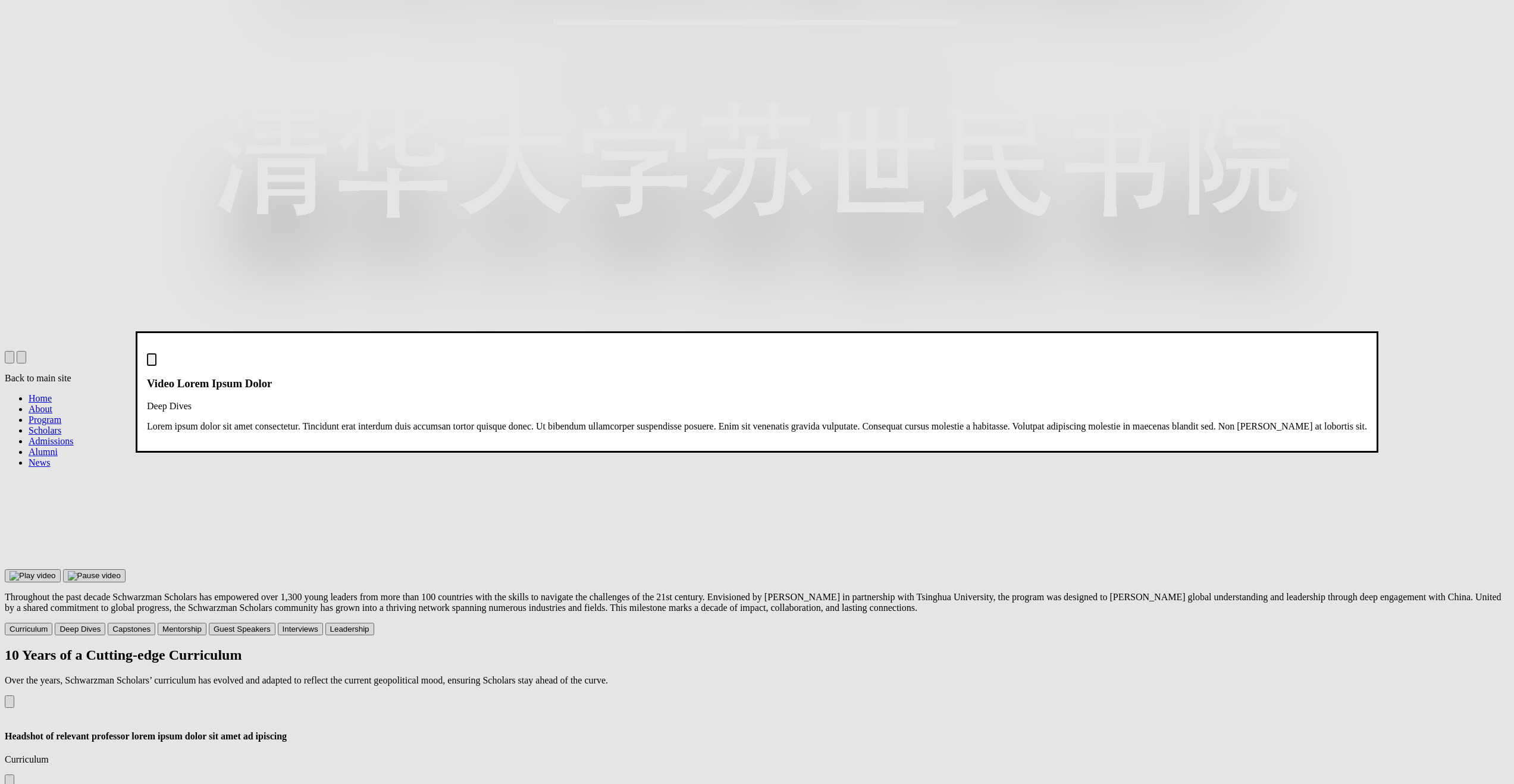
click at [152, 362] on img "Close modal dialog" at bounding box center [152, 362] width 0 height 0
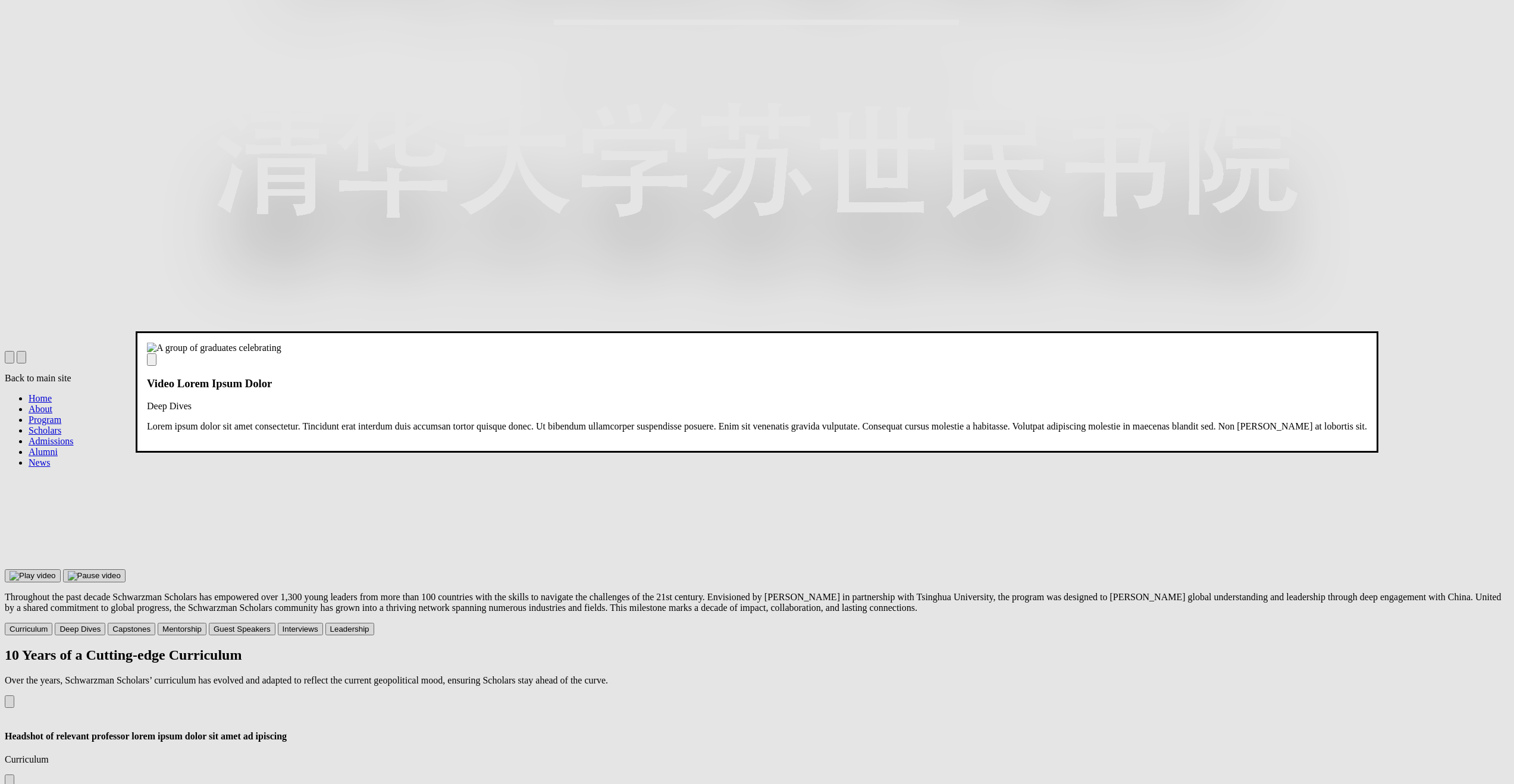
click at [1104, 453] on dialog "Video Lorem Ipsum Dolor Deep Dives Lorem ipsum dolor sit amet consectetur. Tinc…" at bounding box center [756, 392] width 1243 height 121
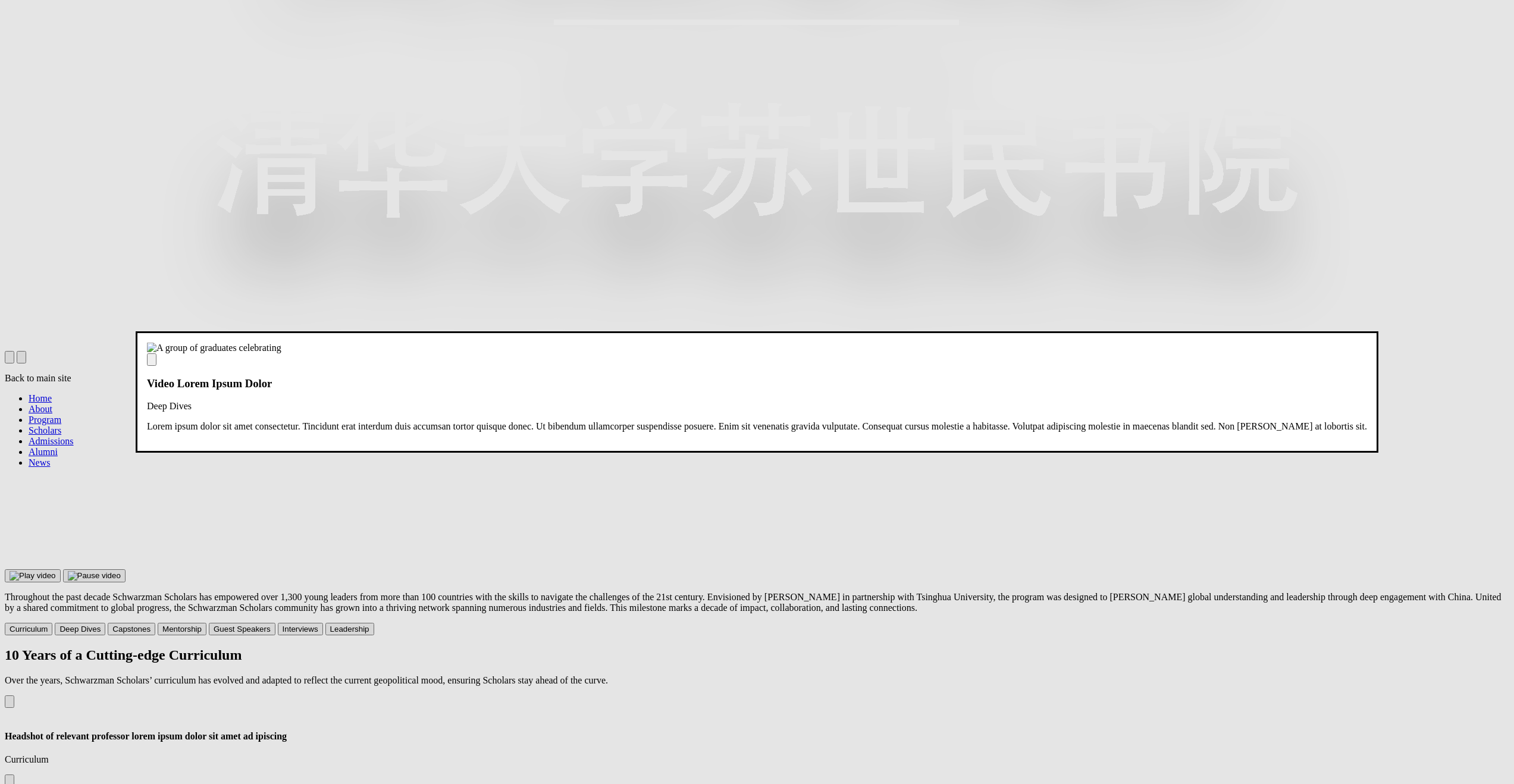
scroll to position [10, 0]
click at [1177, 353] on div "Video Lorem Ipsum Dolor Deep Dives Lorem ipsum dolor sit amet consectetur. Tinc…" at bounding box center [757, 392] width 1220 height 79
click at [152, 362] on img "Close modal dialog" at bounding box center [152, 362] width 0 height 0
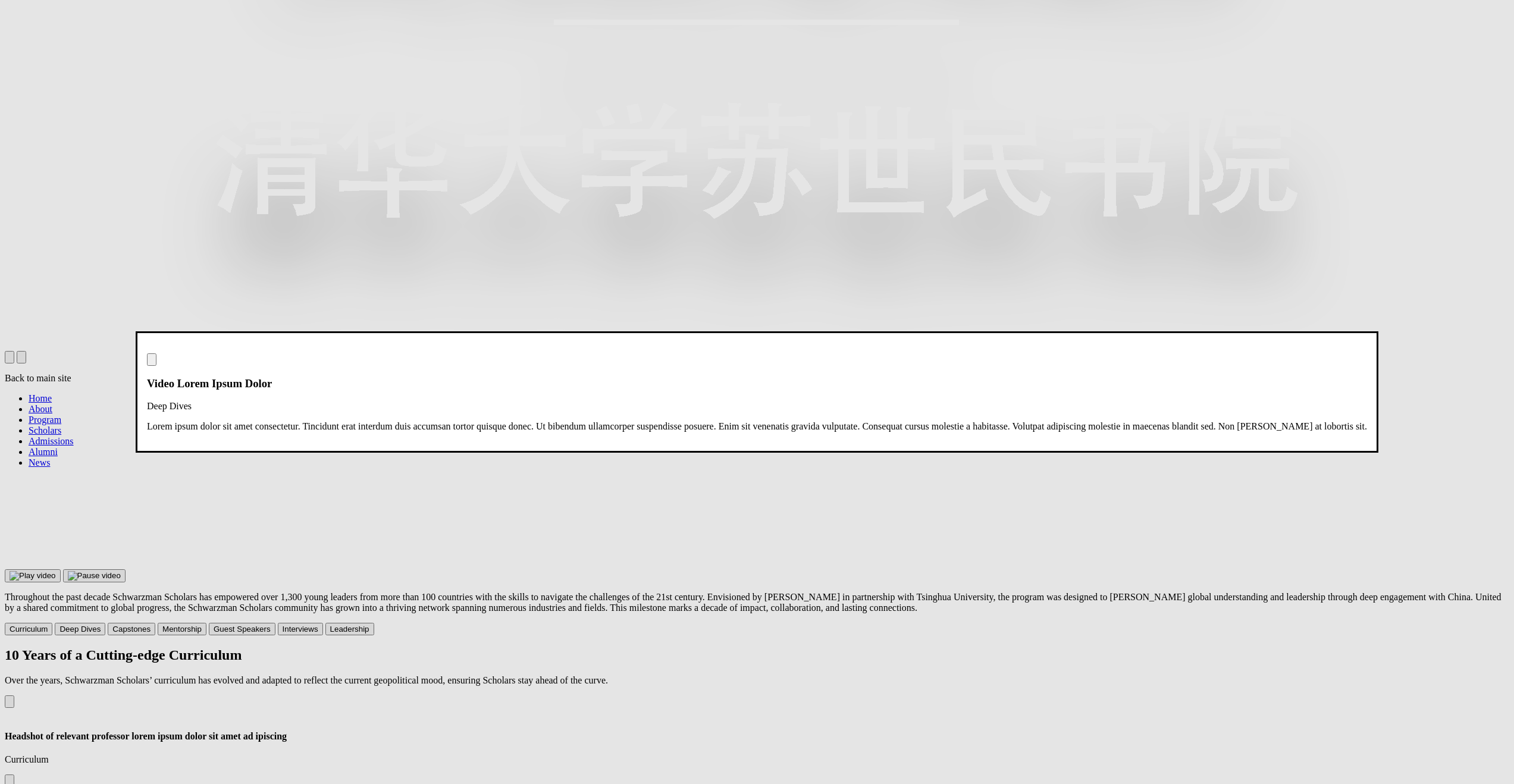
click at [1371, 453] on dialog "Video Lorem Ipsum Dolor Deep Dives Lorem ipsum dolor sit amet consectetur. Tinc…" at bounding box center [756, 392] width 1243 height 121
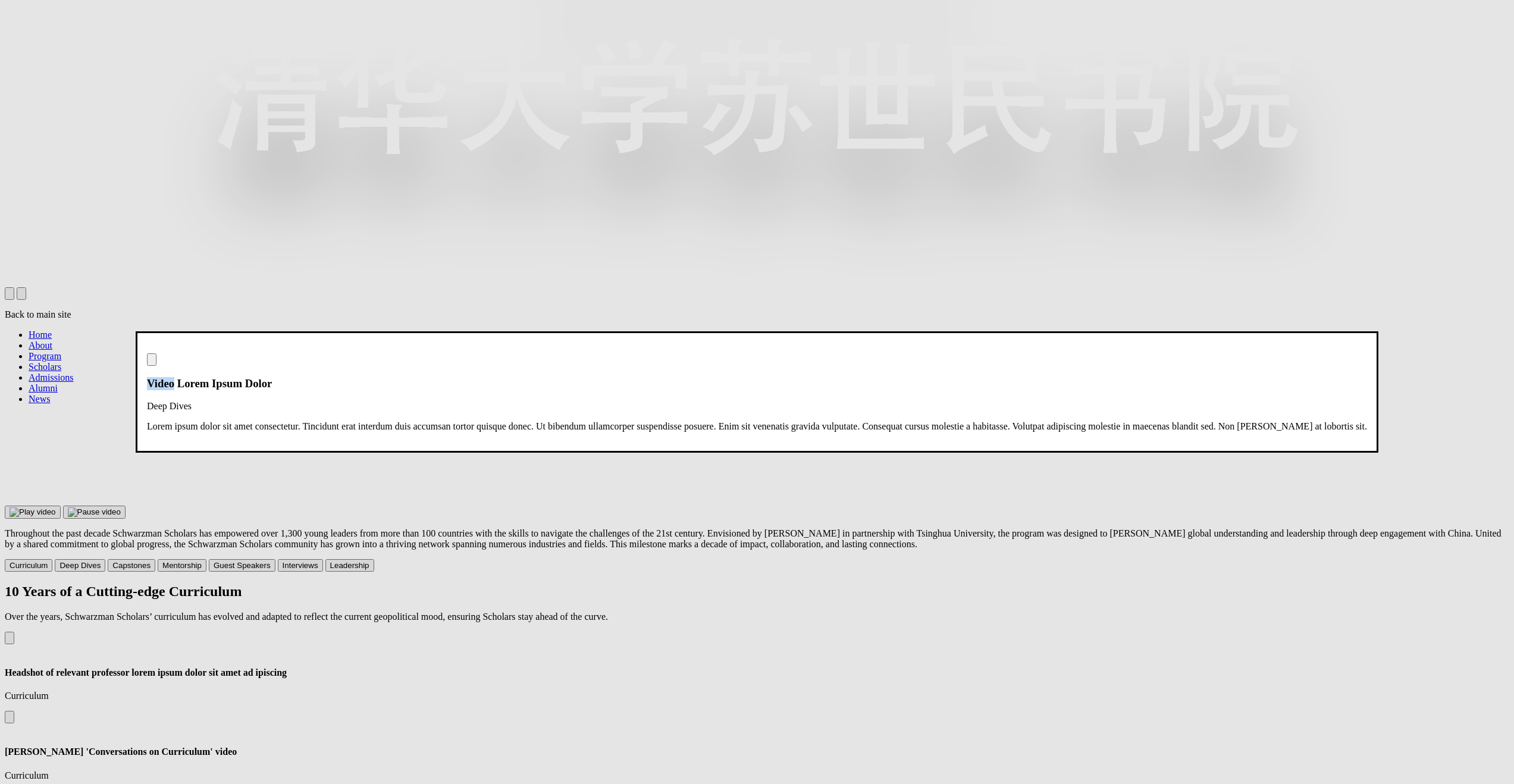
click at [147, 351] on img at bounding box center [147, 351] width 0 height 0
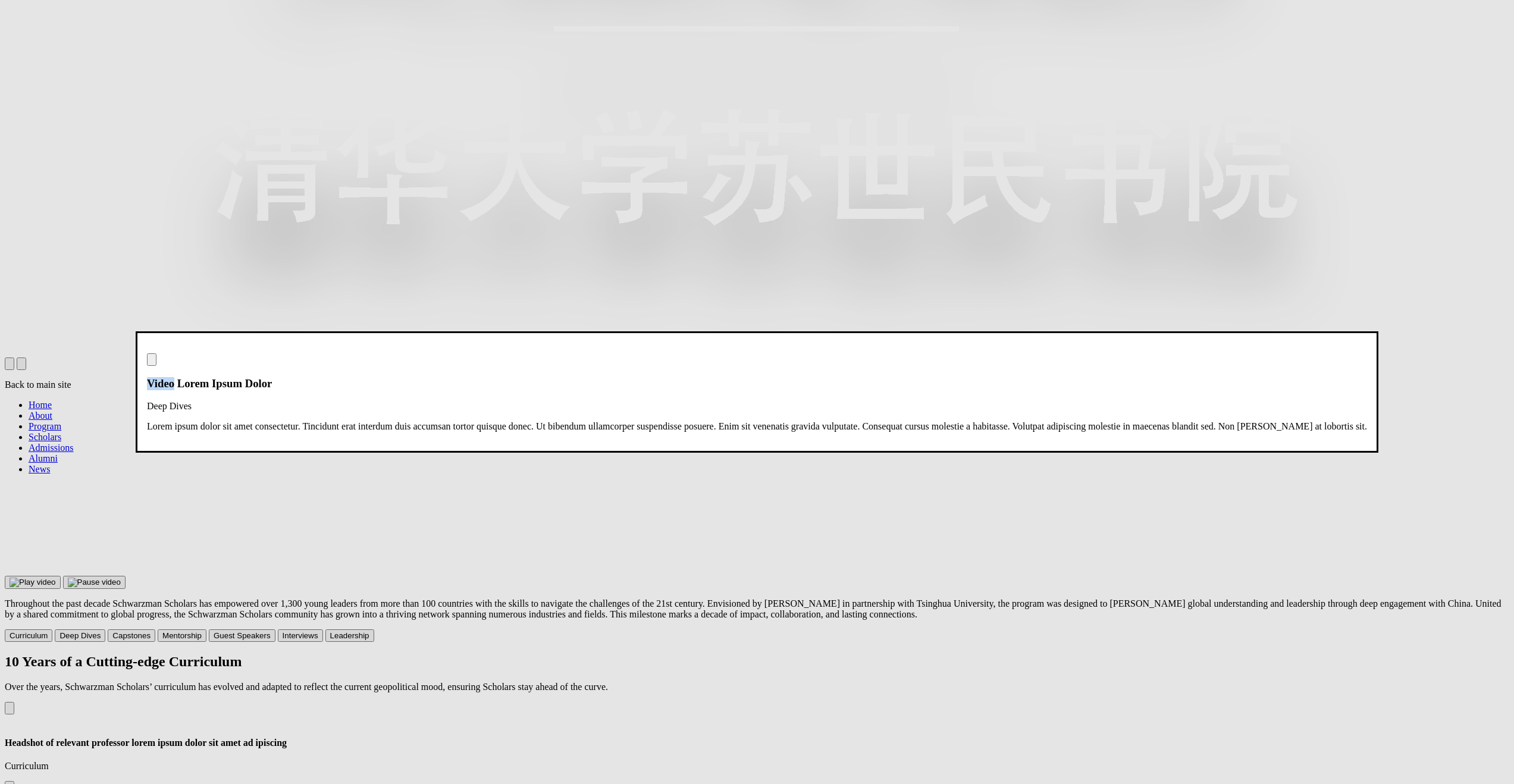
drag, startPoint x: 750, startPoint y: 409, endPoint x: 758, endPoint y: 409, distance: 8.0
click at [147, 351] on img at bounding box center [147, 351] width 0 height 0
click at [1073, 402] on div "Video Lorem Ipsum Dolor Deep Dives Lorem ipsum dolor sit amet consectetur. Tinc…" at bounding box center [757, 392] width 1220 height 79
click at [1367, 353] on div "Video Lorem Ipsum Dolor Deep Dives Lorem ipsum dolor sit amet consectetur. Tinc…" at bounding box center [757, 392] width 1220 height 79
click at [152, 362] on img "Close modal dialog" at bounding box center [152, 362] width 0 height 0
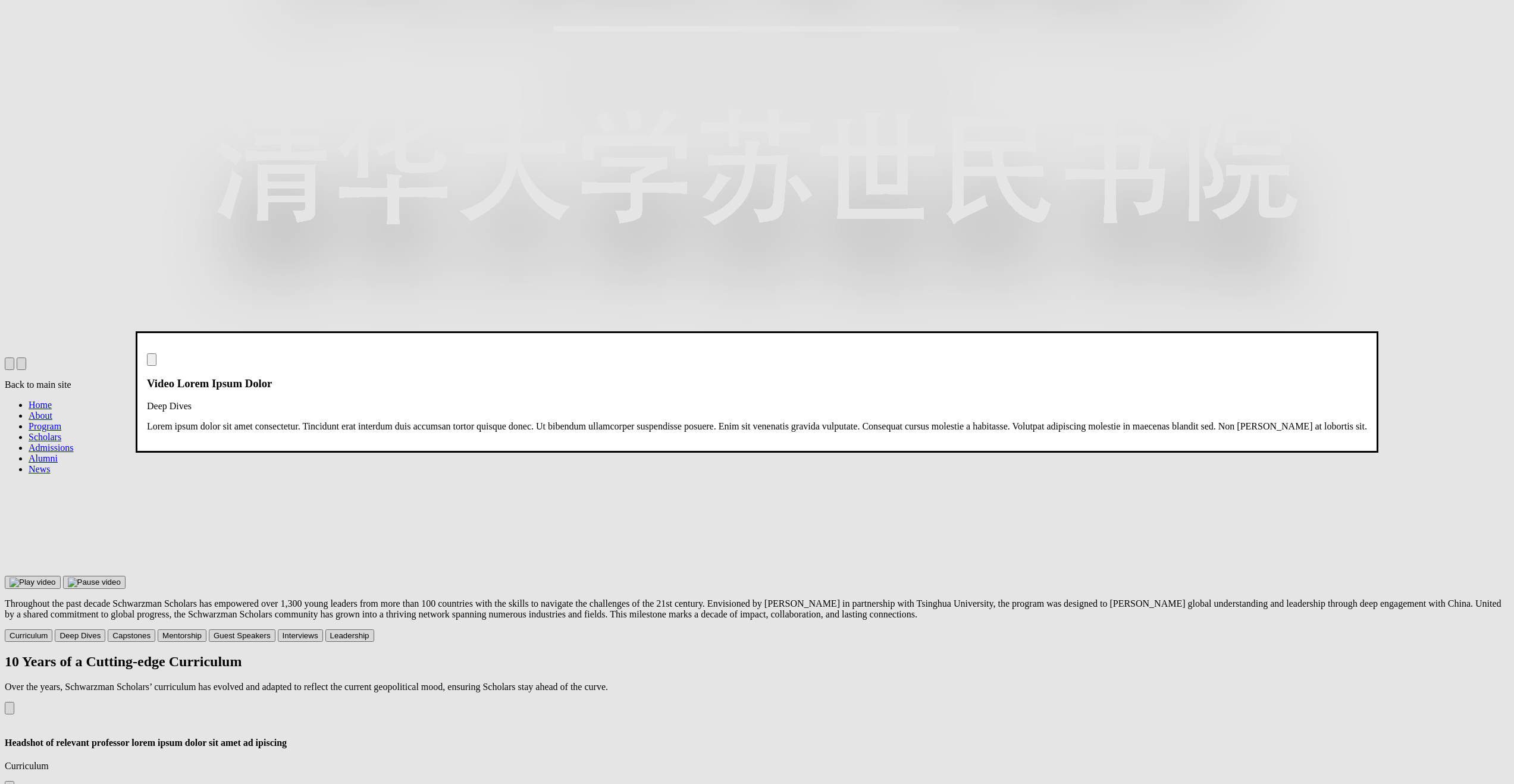
click at [152, 362] on img "Close modal dialog" at bounding box center [152, 362] width 0 height 0
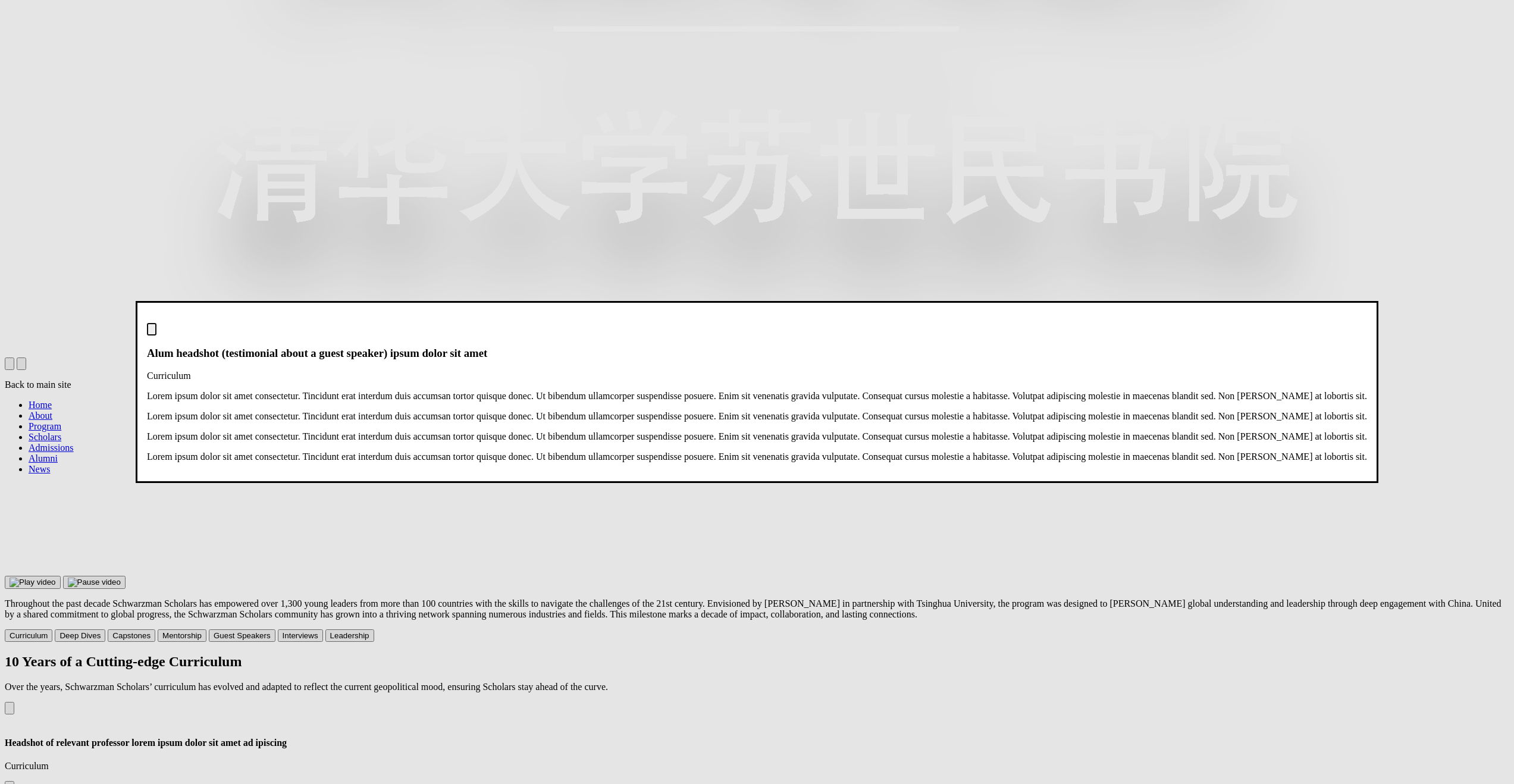
click at [152, 332] on img "Close modal dialog" at bounding box center [152, 332] width 0 height 0
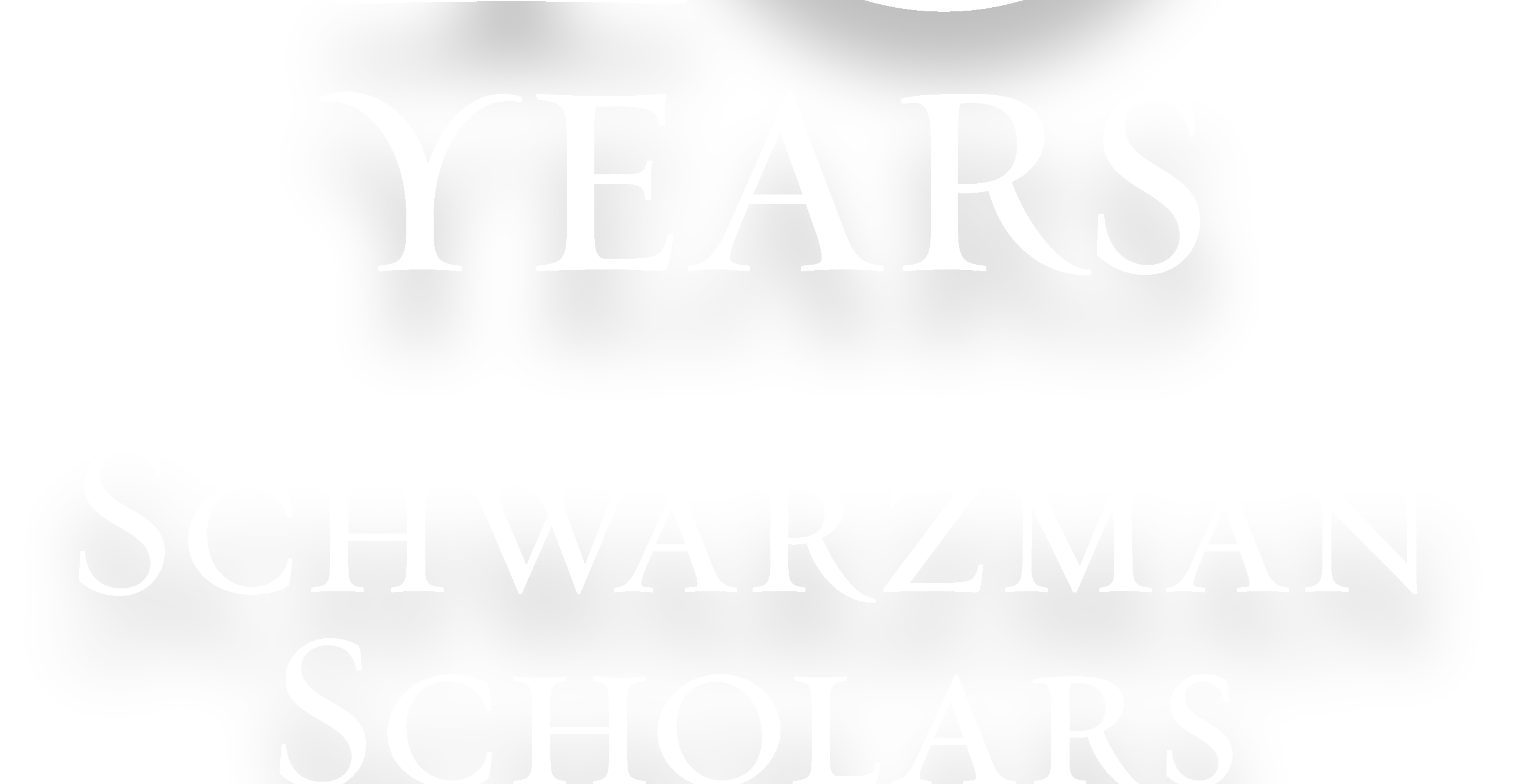
scroll to position [972, 0]
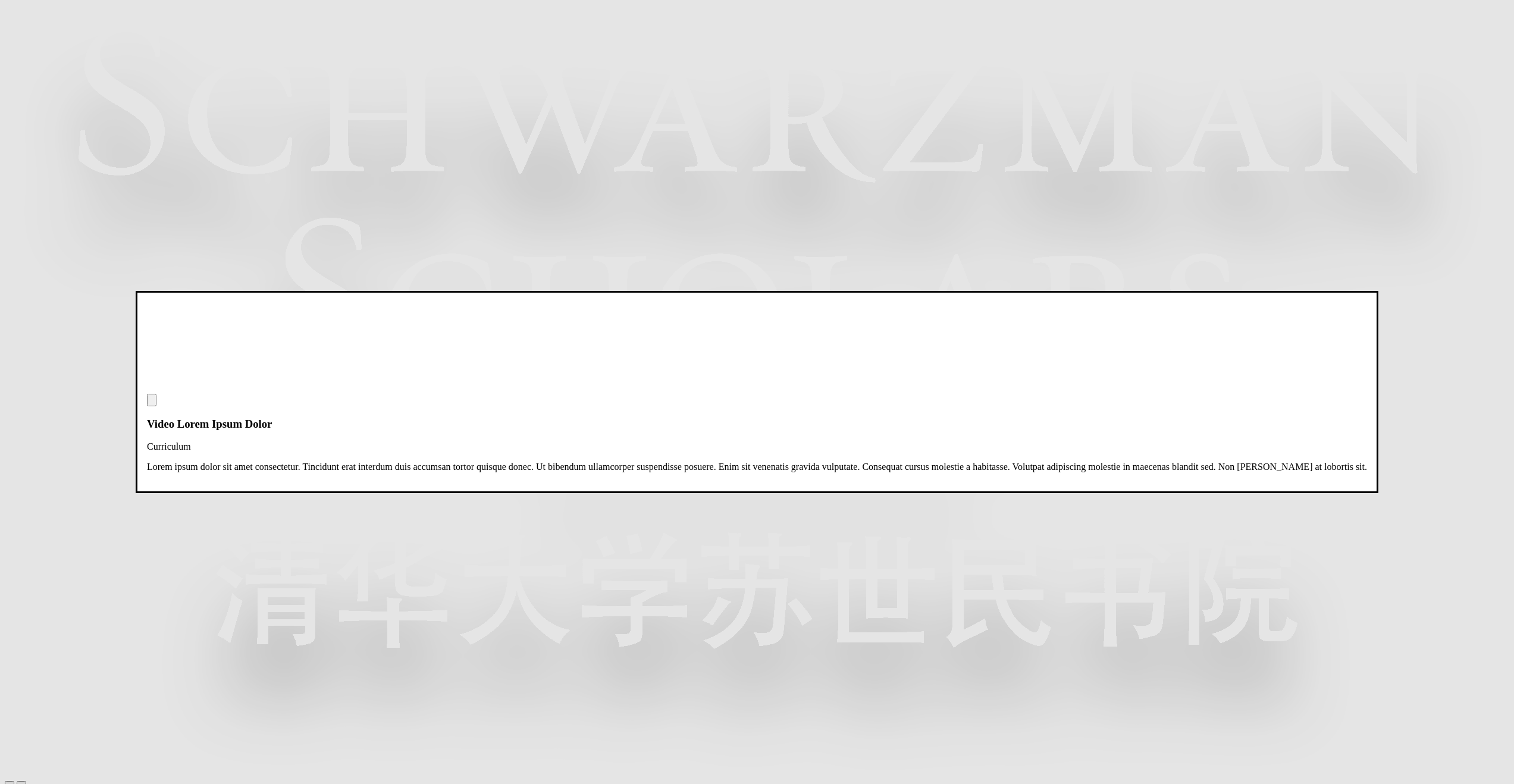
click at [547, 493] on dialog "Video Lorem Ipsum Dolor Curriculum Lorem ipsum dolor sit amet consectetur. Tinc…" at bounding box center [756, 392] width 1243 height 202
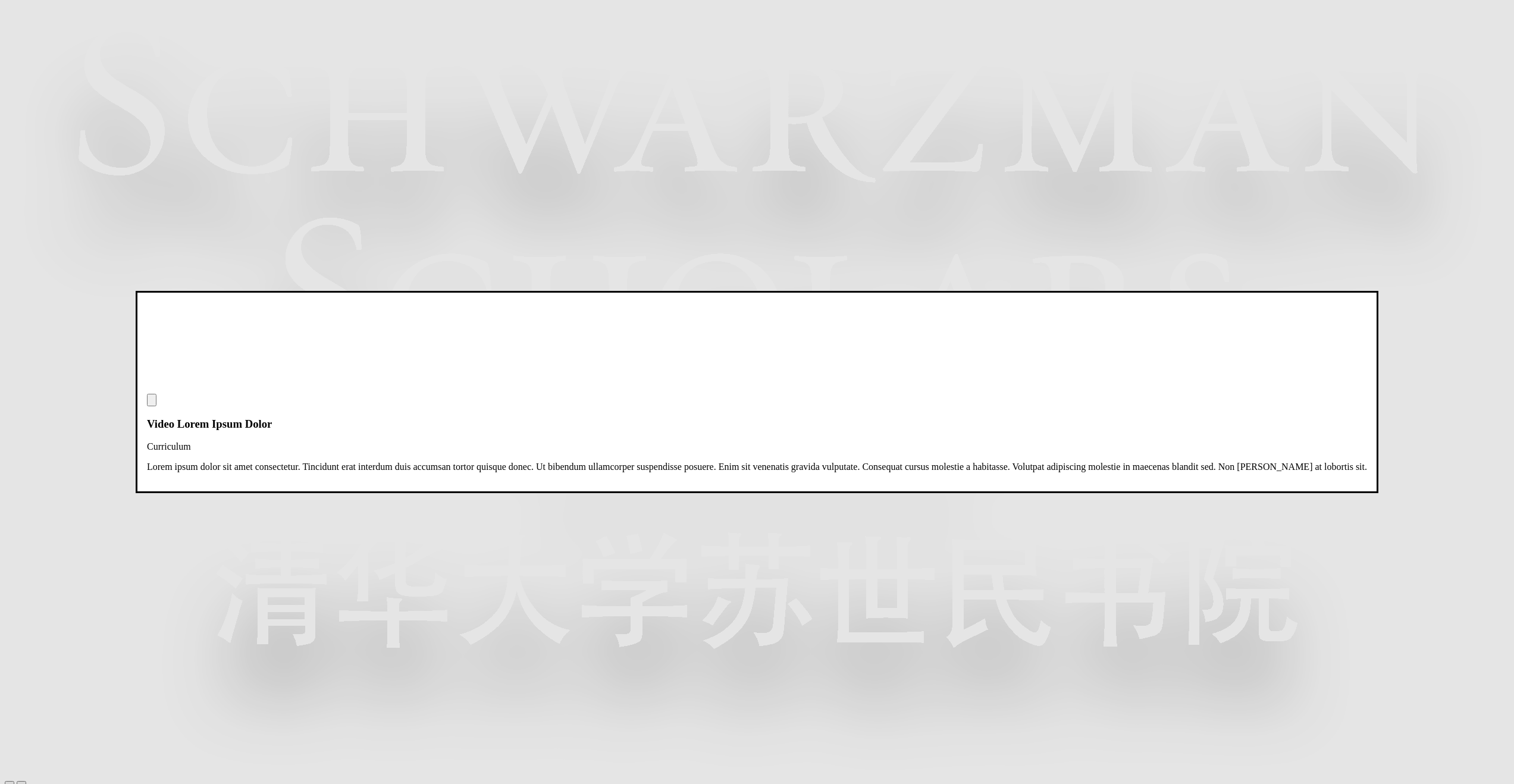
click at [1088, 472] on div "Video Lorem Ipsum Dolor Curriculum Lorem ipsum dolor sit amet consectetur. Tinc…" at bounding box center [757, 433] width 1220 height 79
click at [152, 403] on img "Close modal dialog" at bounding box center [152, 403] width 0 height 0
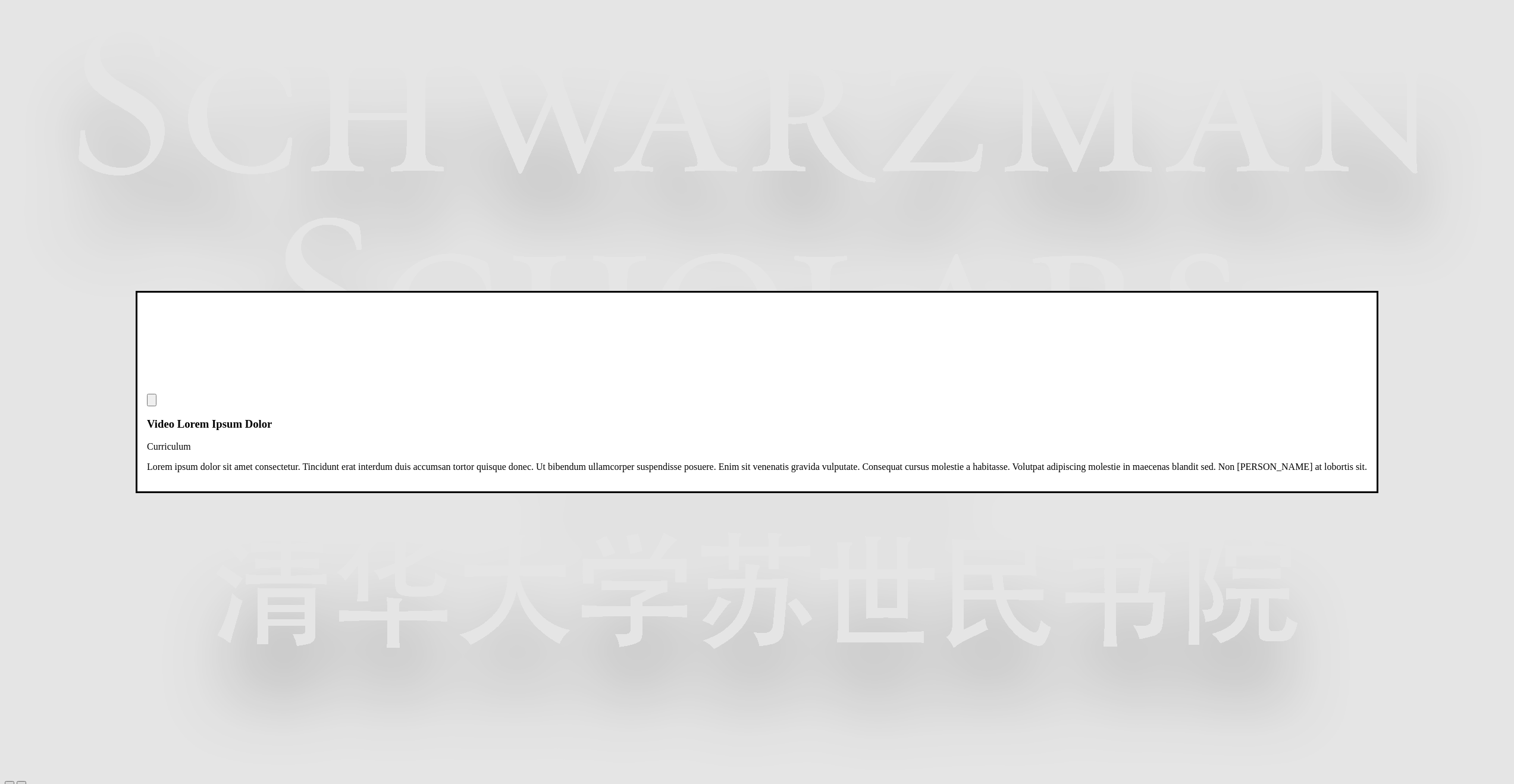
click at [152, 403] on img "Close modal dialog" at bounding box center [152, 403] width 0 height 0
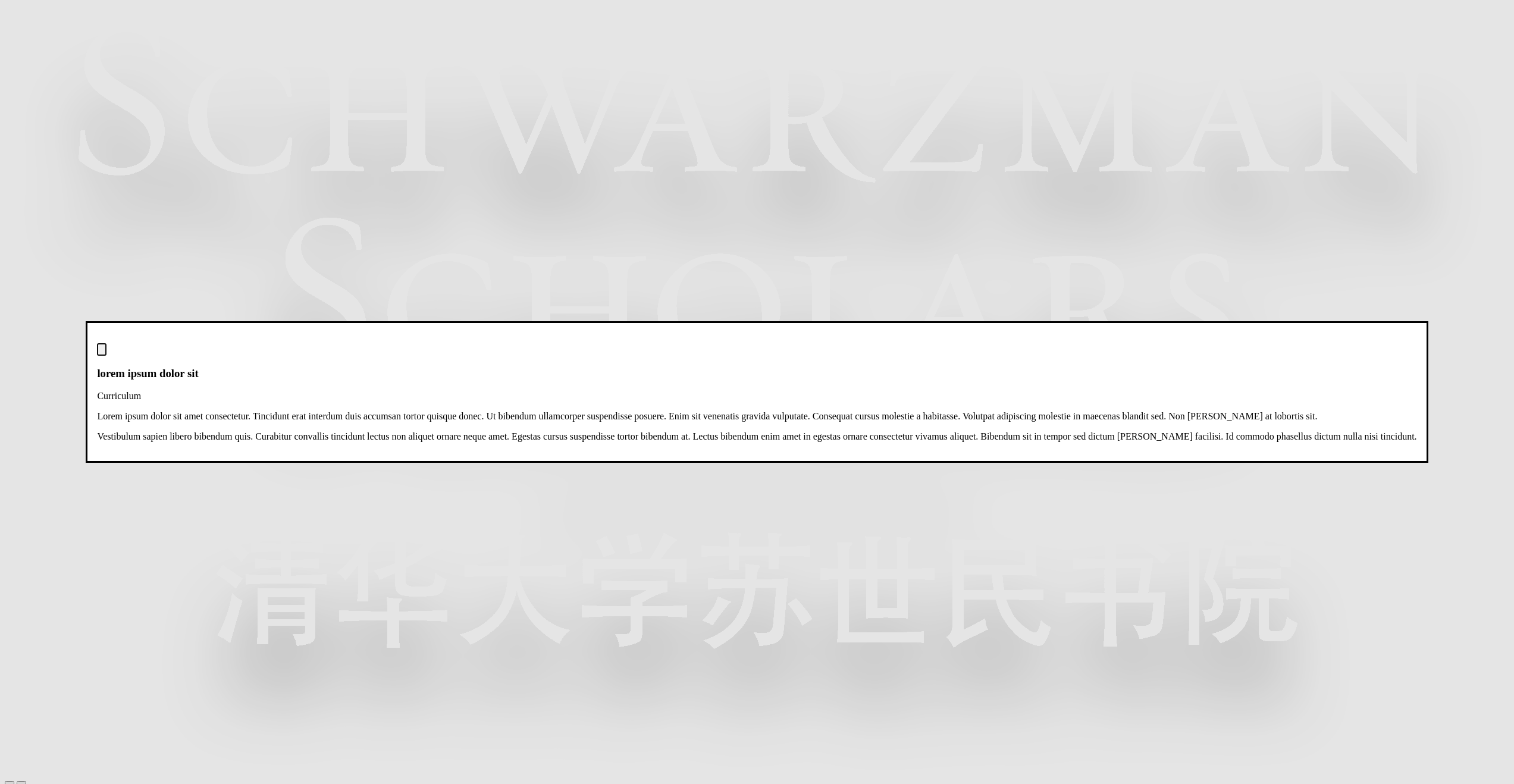
click at [102, 352] on img "Close modal dialog" at bounding box center [102, 352] width 0 height 0
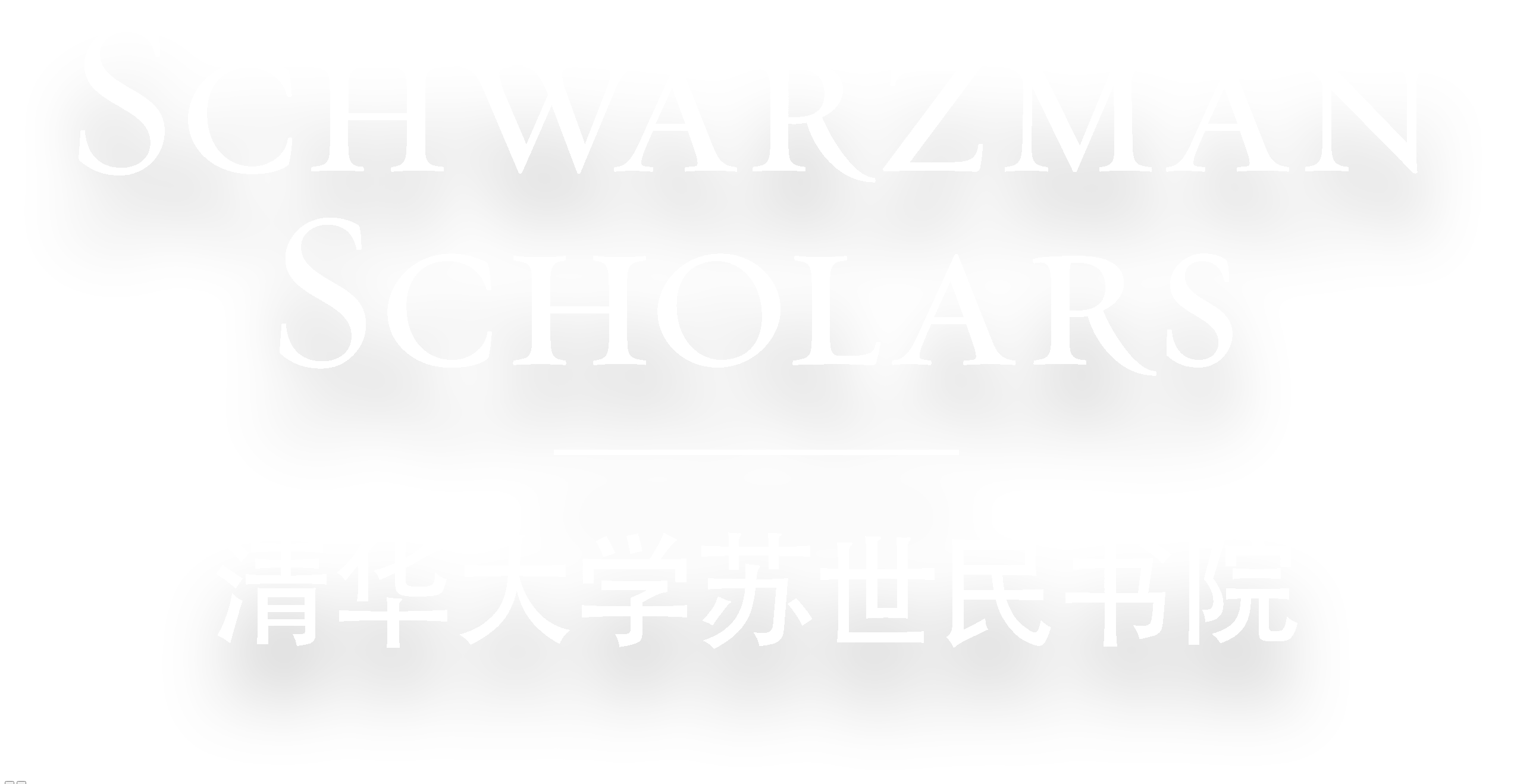
drag, startPoint x: 821, startPoint y: 656, endPoint x: 842, endPoint y: 660, distance: 21.4
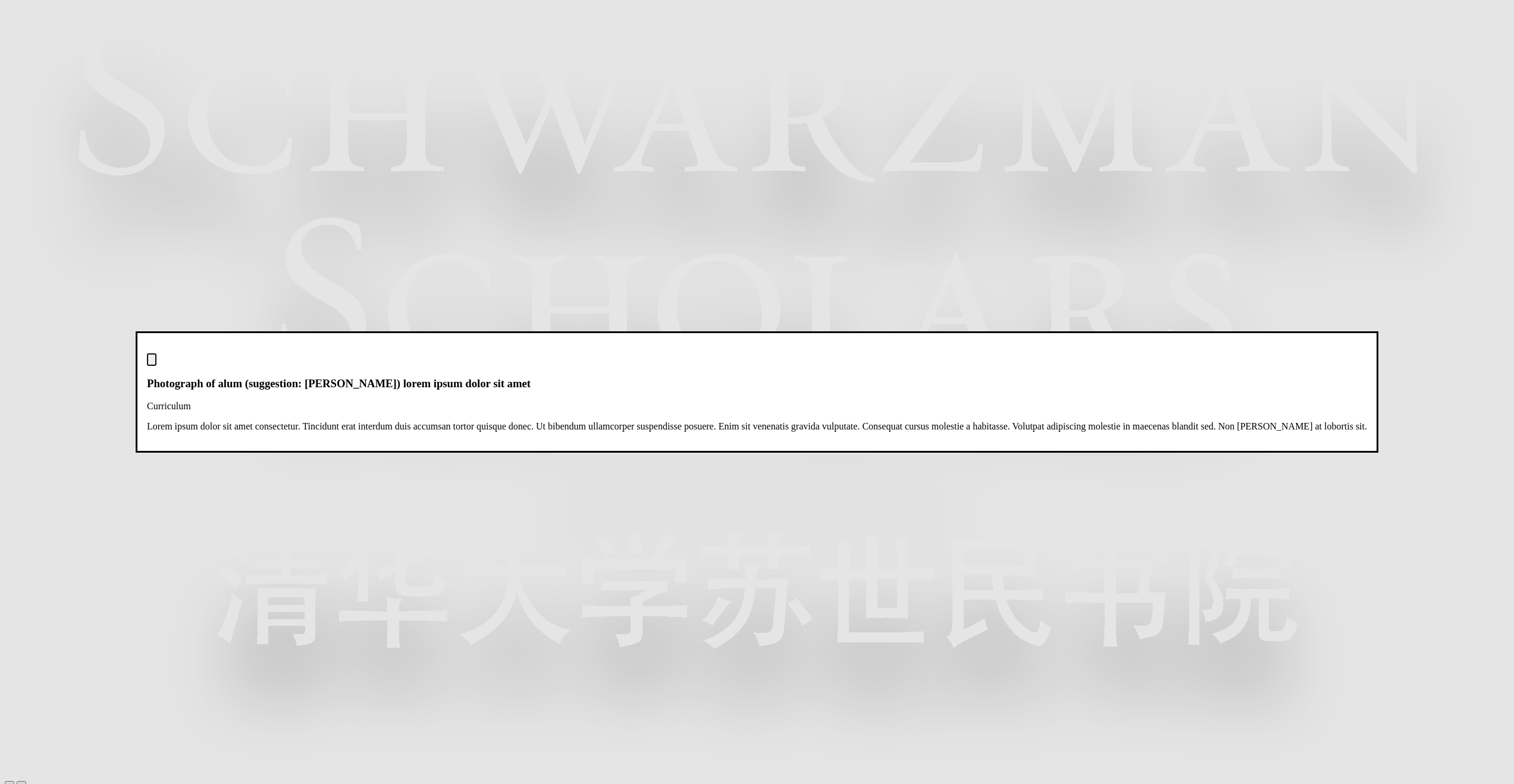
click at [152, 362] on img "Close modal dialog" at bounding box center [152, 362] width 0 height 0
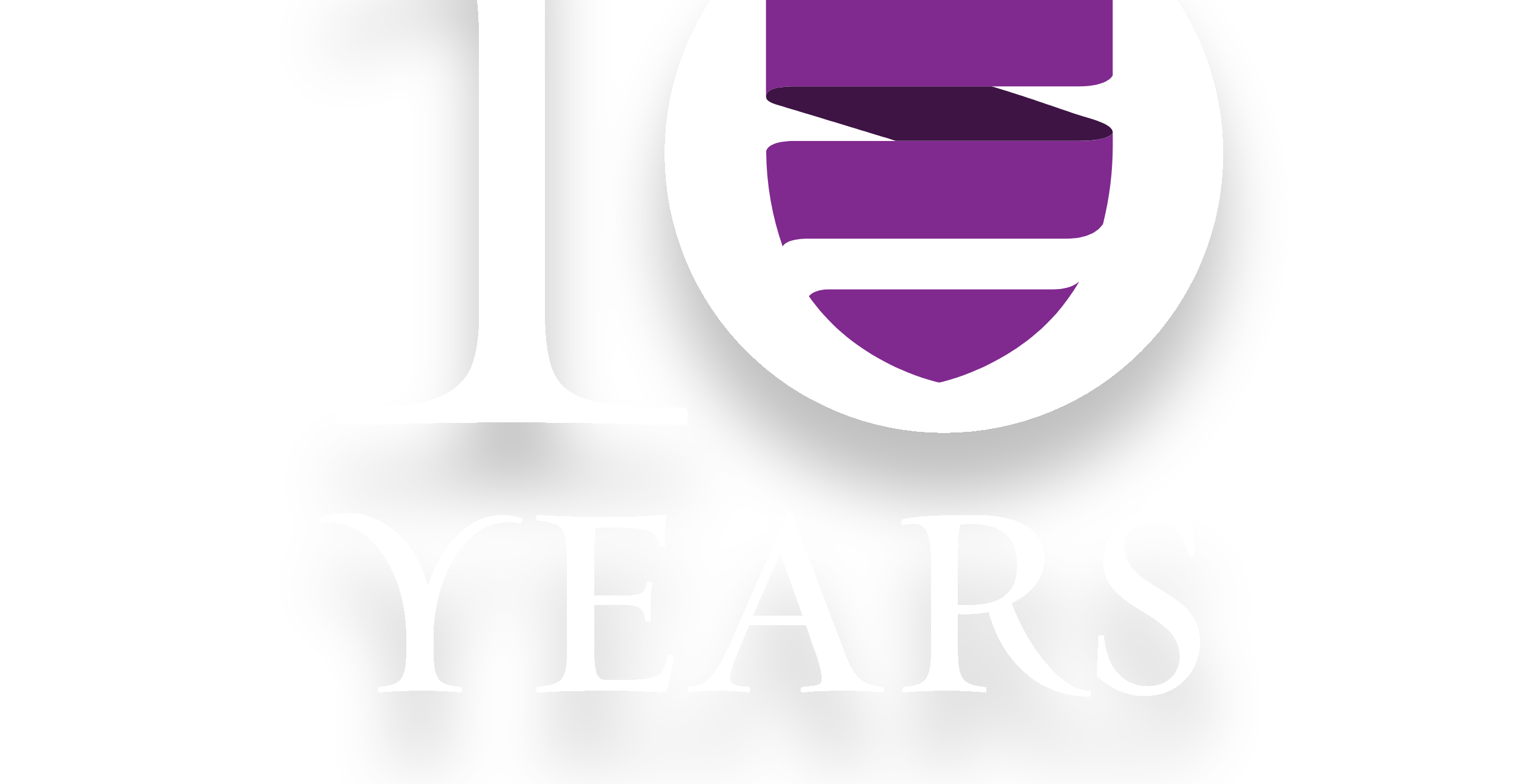
scroll to position [534, 0]
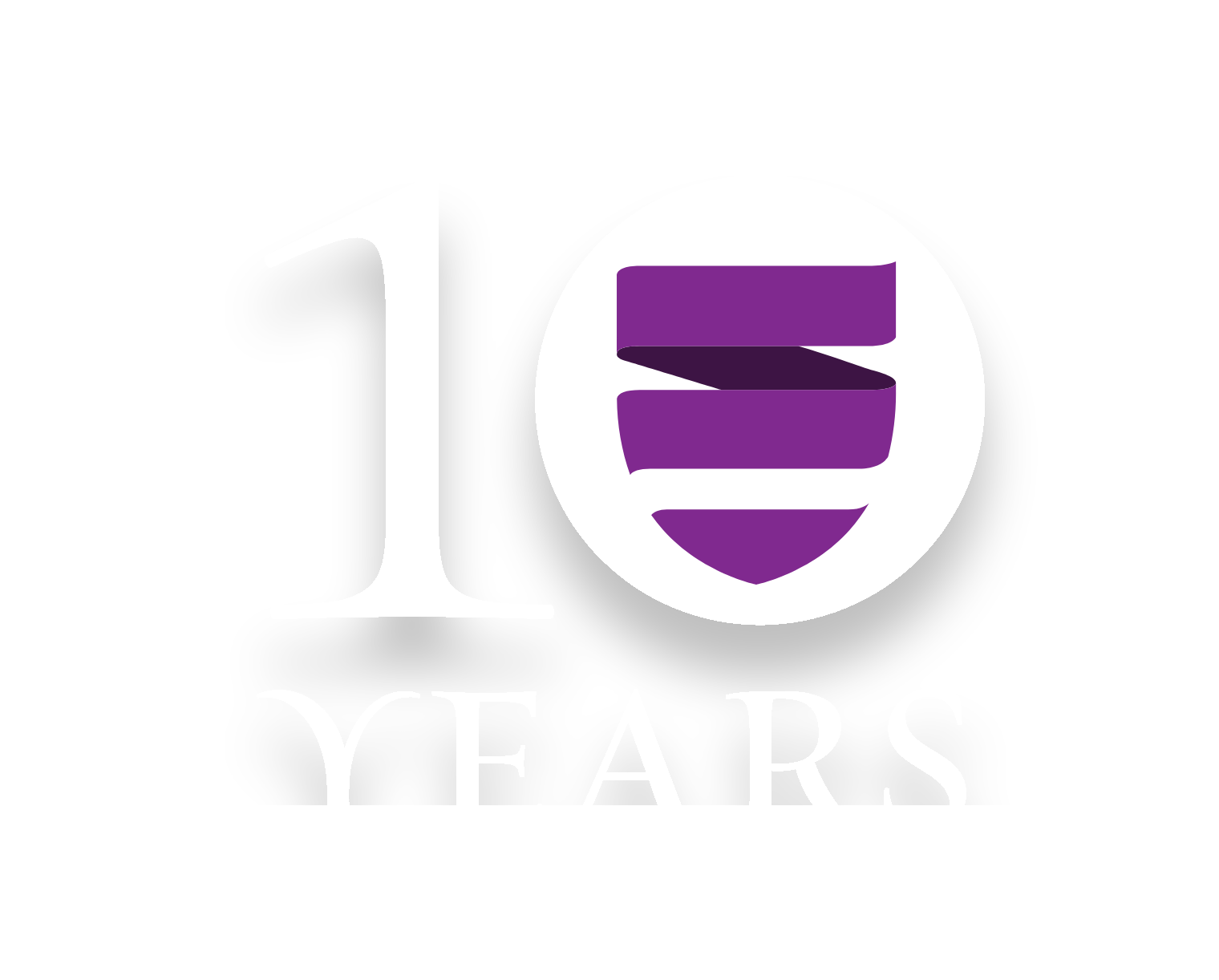
scroll to position [0, 0]
